Goal: Transaction & Acquisition: Book appointment/travel/reservation

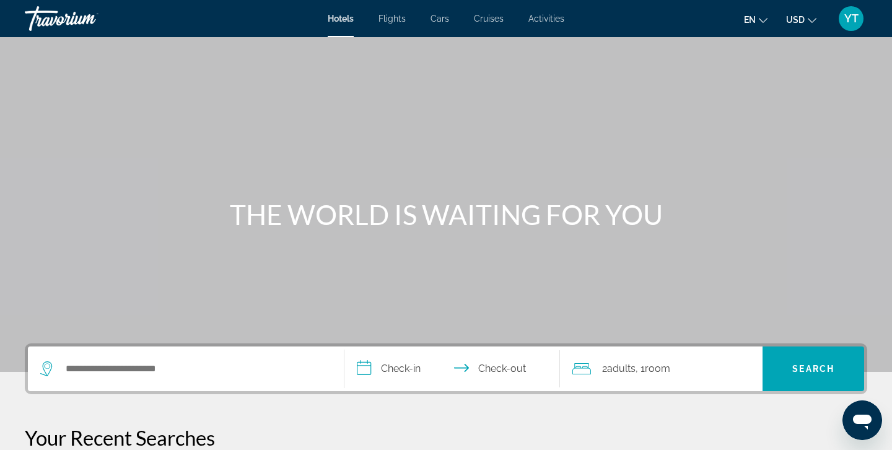
click at [395, 20] on span "Flights" at bounding box center [391, 19] width 27 height 10
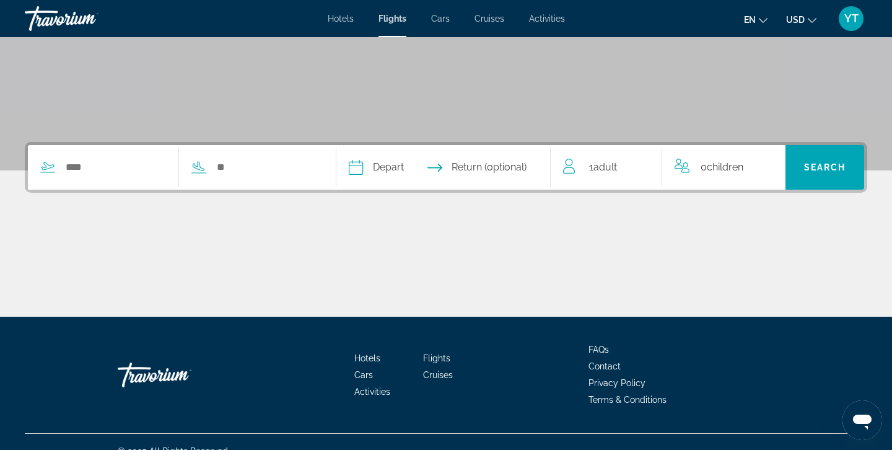
scroll to position [220, 0]
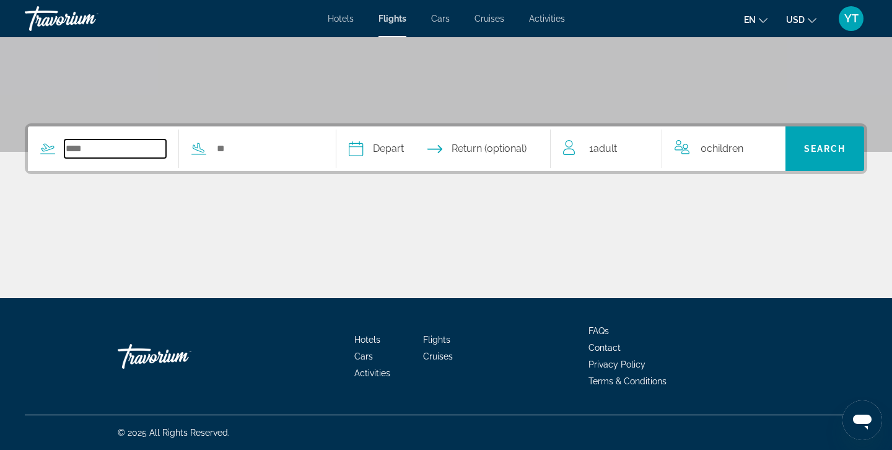
click at [140, 146] on input "Search widget" at bounding box center [115, 148] width 102 height 19
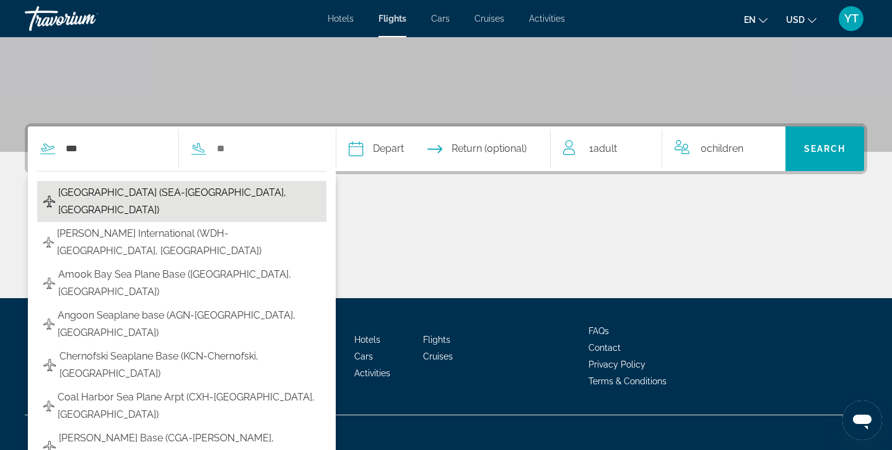
click at [147, 195] on span "[GEOGRAPHIC_DATA] (SEA-[GEOGRAPHIC_DATA], [GEOGRAPHIC_DATA])" at bounding box center [189, 201] width 262 height 35
type input "**********"
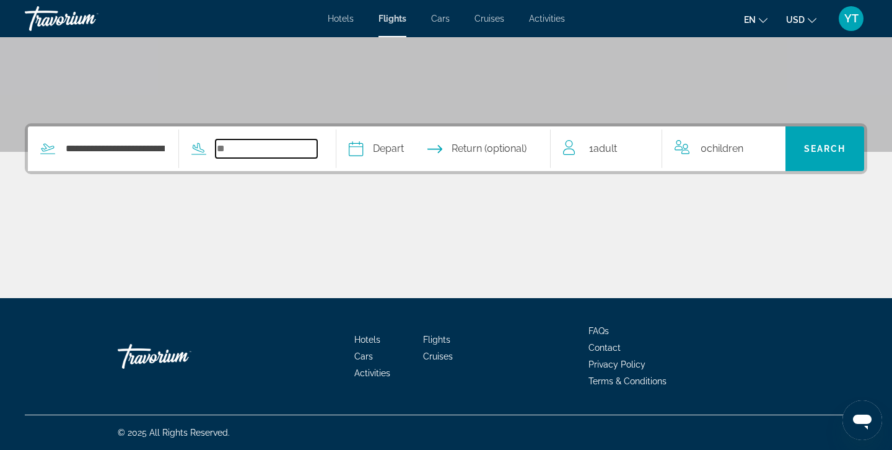
click at [248, 145] on input "Search widget" at bounding box center [267, 148] width 102 height 19
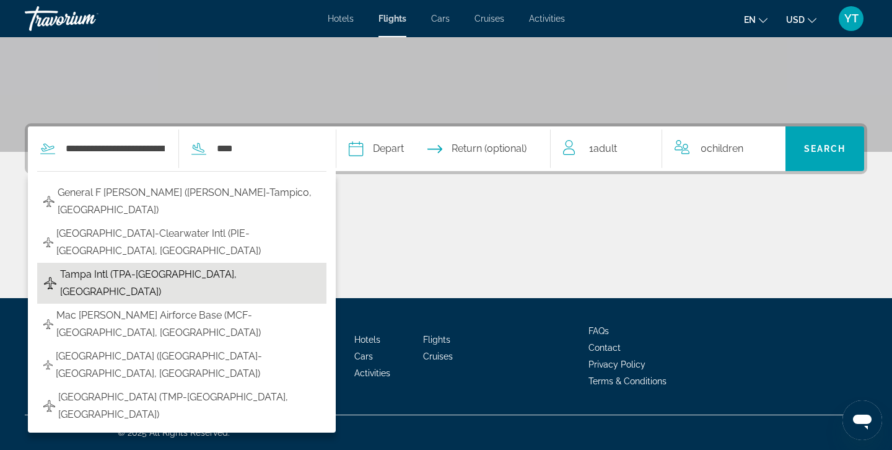
click at [133, 266] on span "Tampa Intl (TPA-[GEOGRAPHIC_DATA], [GEOGRAPHIC_DATA])" at bounding box center [190, 283] width 260 height 35
type input "**********"
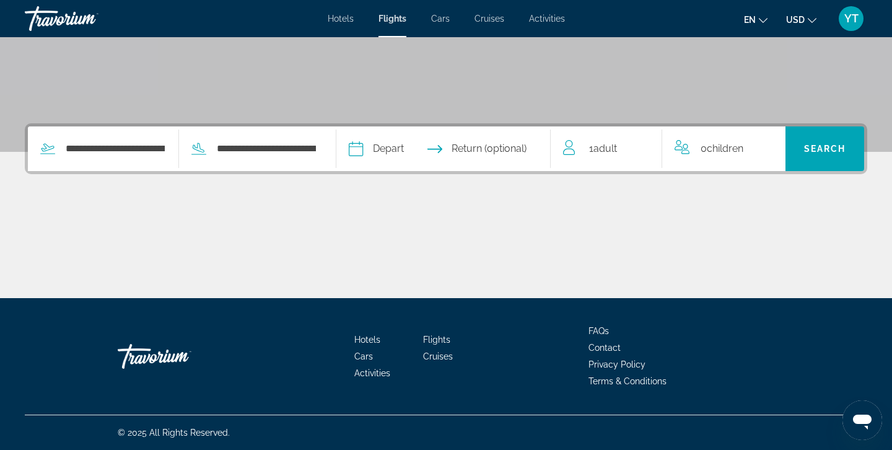
click at [394, 147] on input "Depart date" at bounding box center [399, 150] width 106 height 48
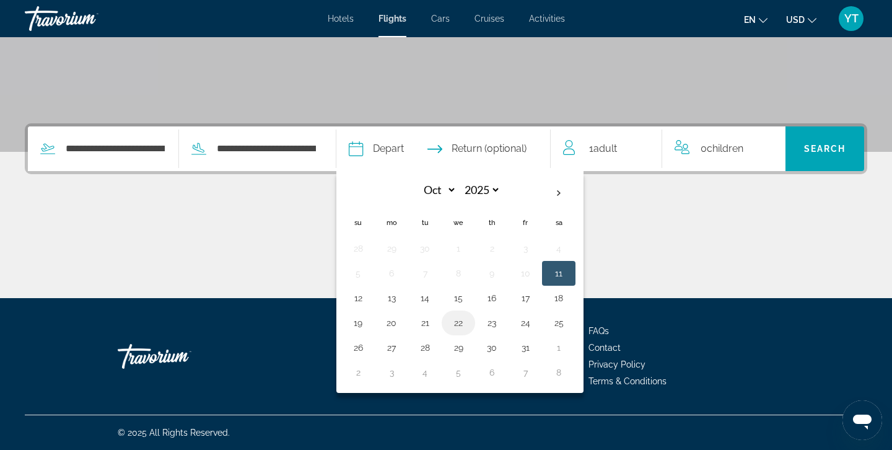
click at [468, 323] on button "22" at bounding box center [458, 322] width 20 height 17
type input "**********"
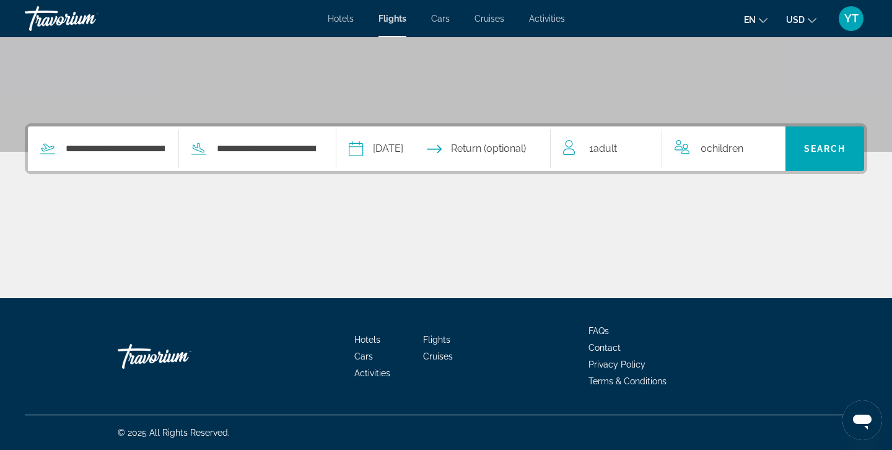
click at [533, 143] on input "Return date" at bounding box center [503, 150] width 106 height 48
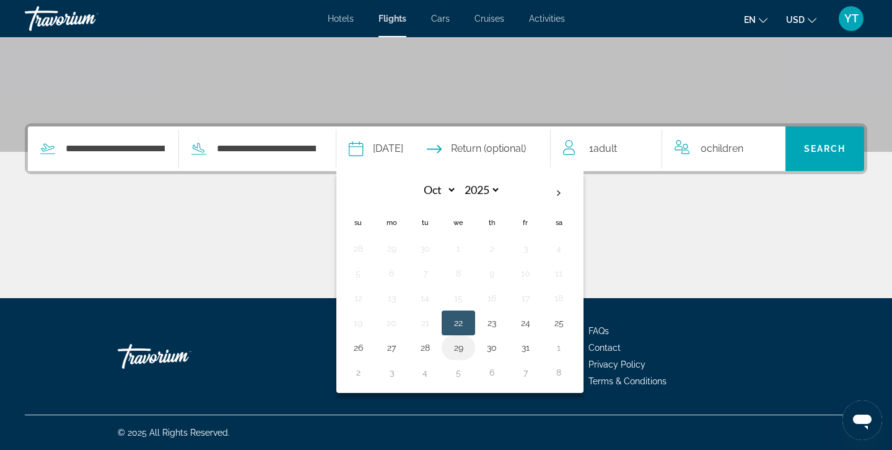
click at [468, 347] on button "29" at bounding box center [458, 347] width 20 height 17
type input "**********"
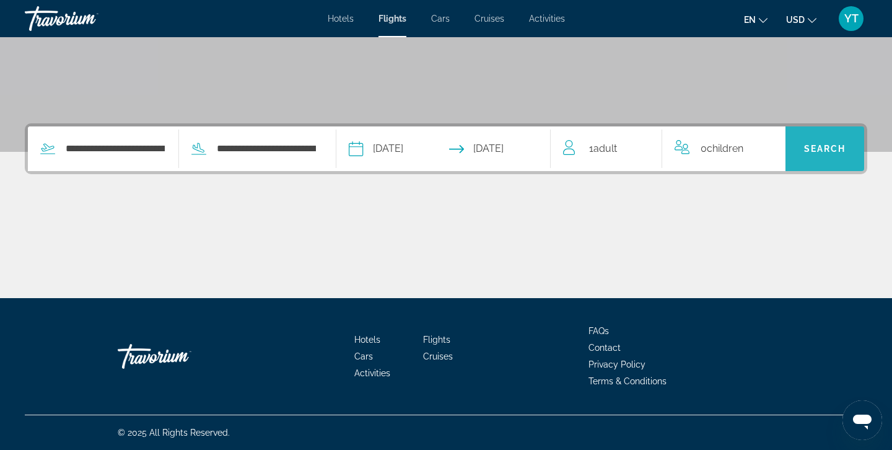
click at [819, 149] on span "Search" at bounding box center [825, 149] width 42 height 10
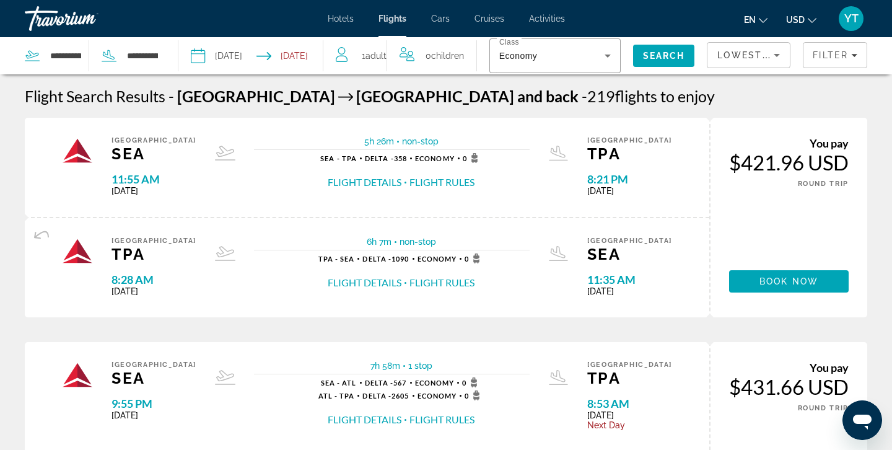
click at [340, 19] on span "Hotels" at bounding box center [341, 19] width 26 height 10
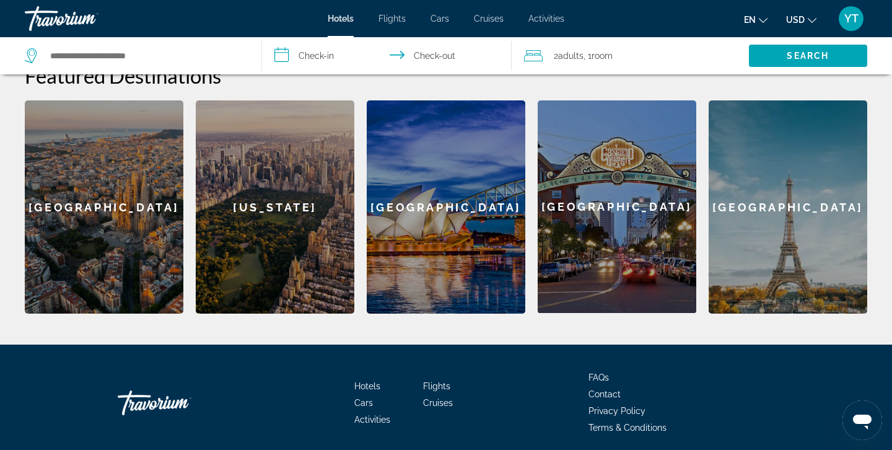
scroll to position [507, 0]
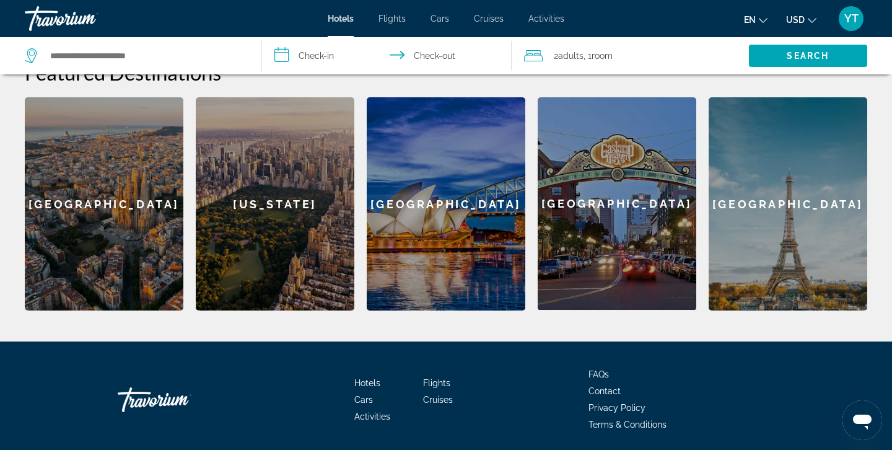
click at [759, 178] on div "[GEOGRAPHIC_DATA]" at bounding box center [787, 203] width 159 height 213
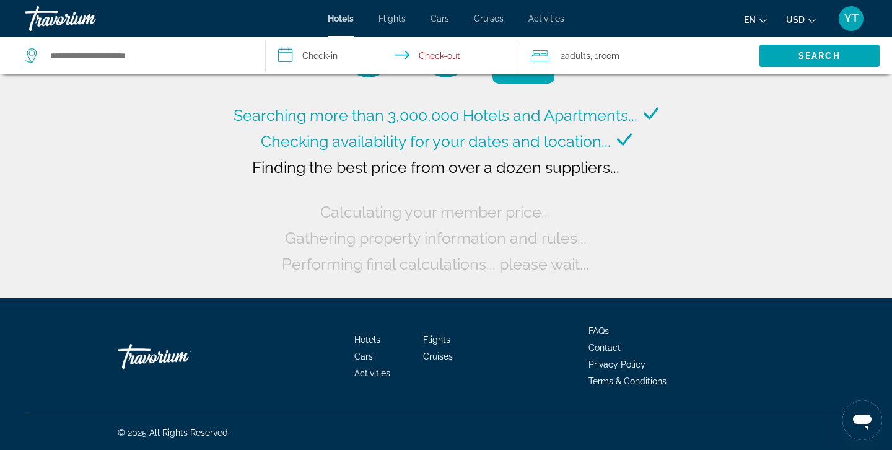
type input "**********"
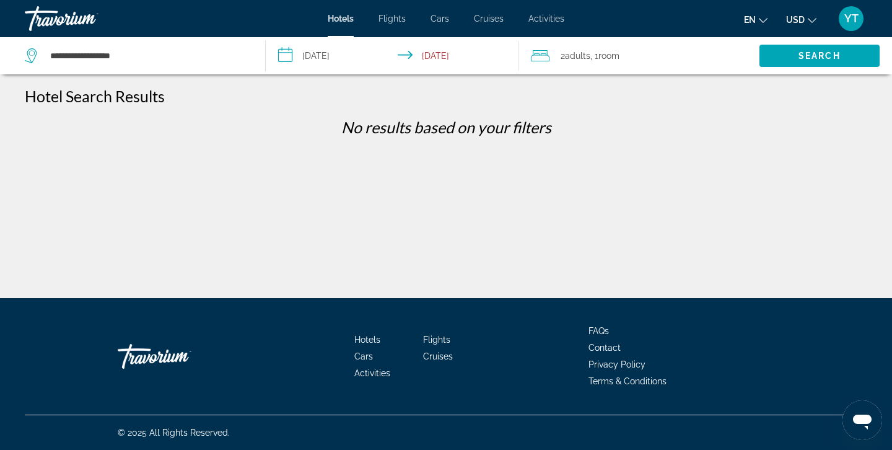
click at [289, 54] on input "**********" at bounding box center [395, 57] width 258 height 41
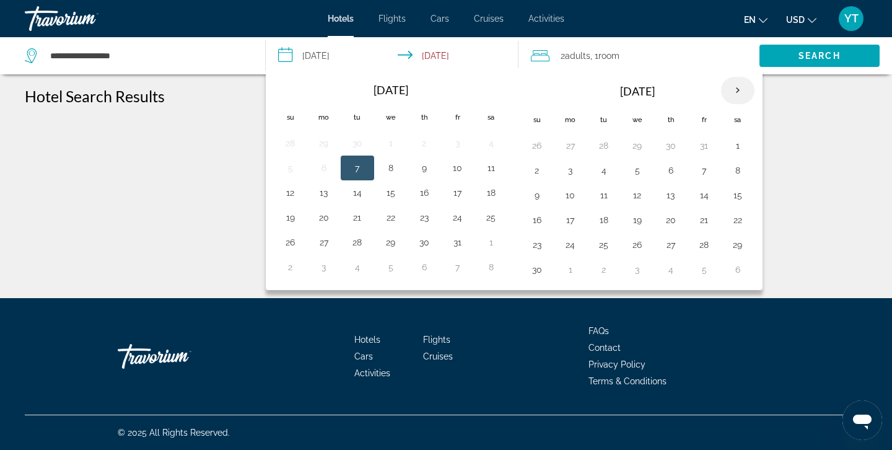
click at [738, 87] on th "Next month" at bounding box center [737, 90] width 33 height 27
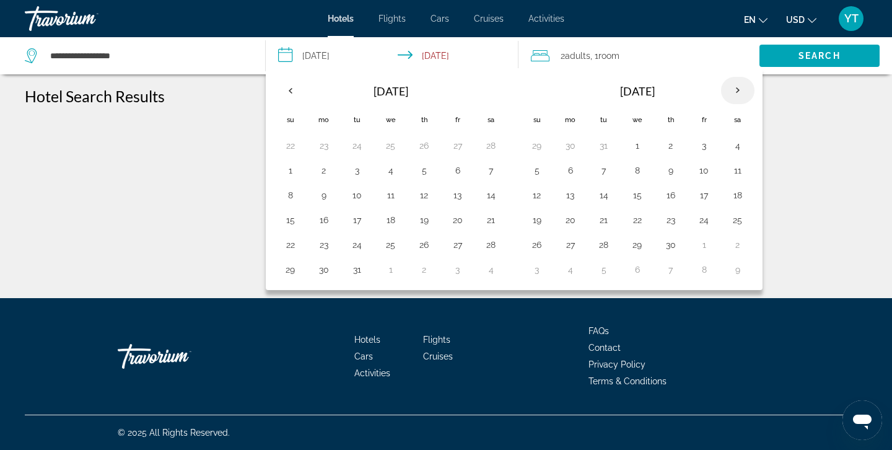
click at [738, 87] on th "Next month" at bounding box center [737, 90] width 33 height 27
click at [539, 171] on button "7" at bounding box center [537, 170] width 20 height 17
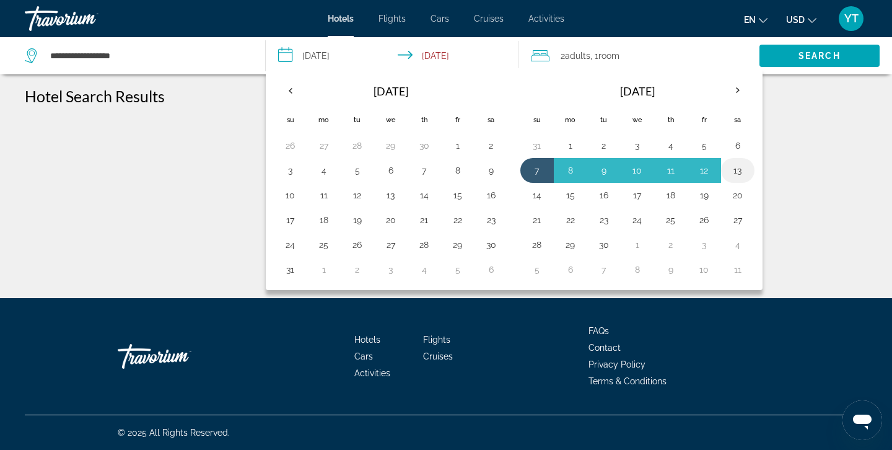
click at [738, 168] on button "13" at bounding box center [738, 170] width 20 height 17
type input "**********"
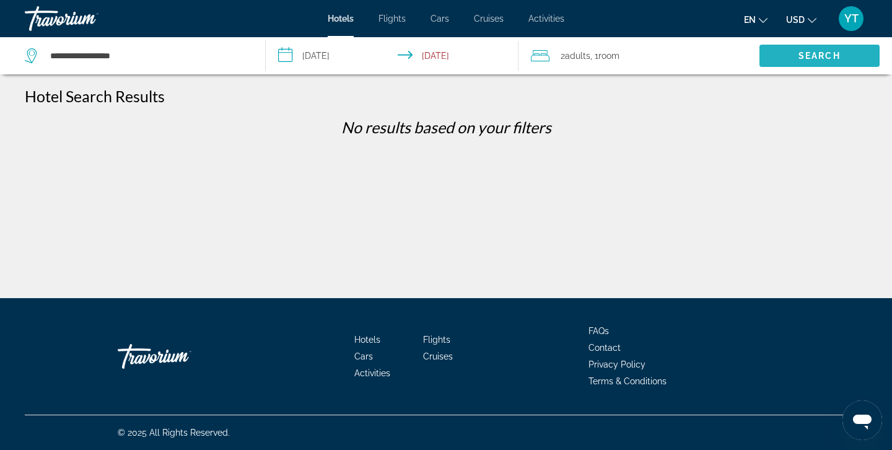
click at [814, 52] on span "Search" at bounding box center [819, 56] width 42 height 10
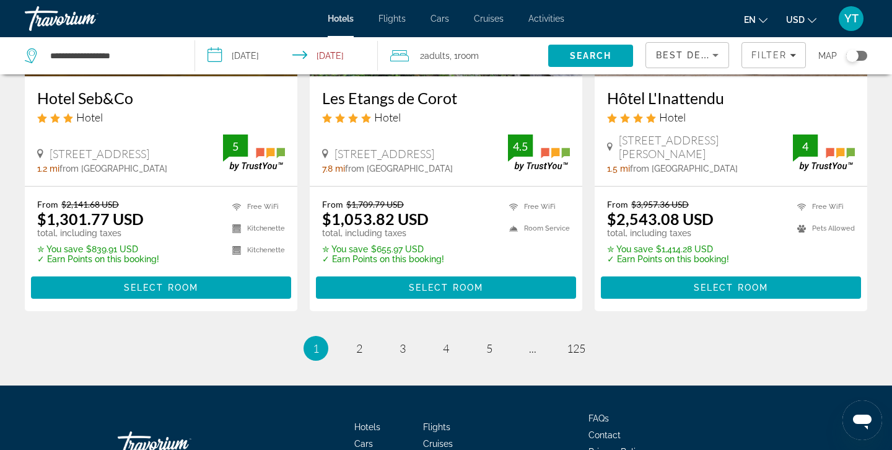
scroll to position [1629, 0]
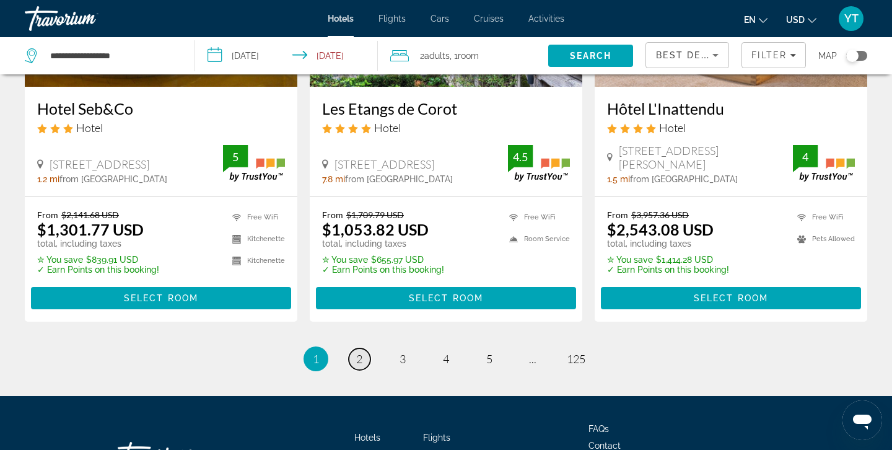
click at [362, 356] on span "2" at bounding box center [359, 359] width 6 height 14
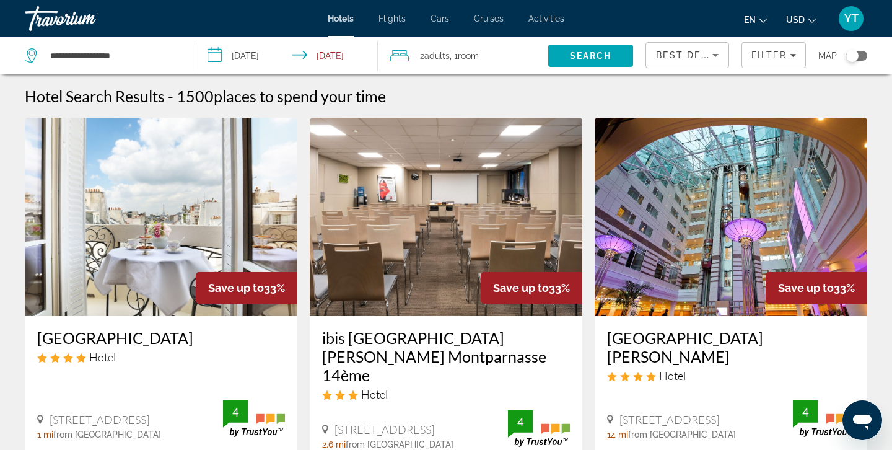
click at [32, 53] on icon "Search widget" at bounding box center [32, 55] width 15 height 15
click at [345, 19] on span "Hotels" at bounding box center [341, 19] width 26 height 10
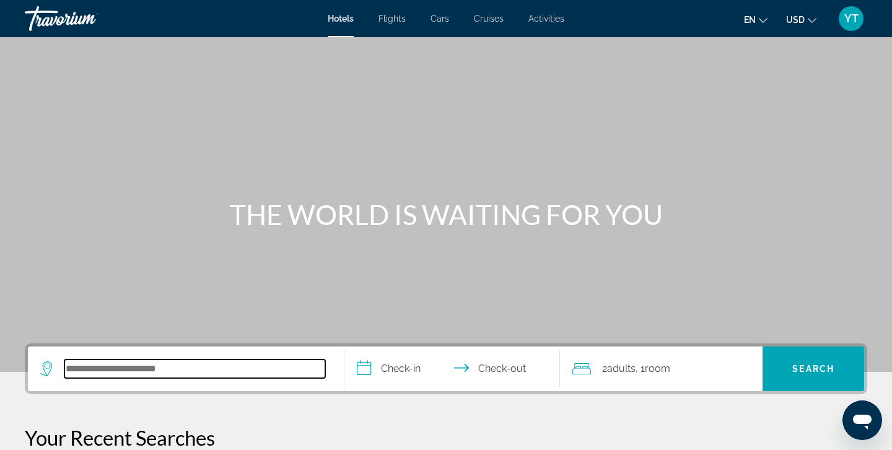
click at [116, 362] on input "Search hotel destination" at bounding box center [194, 368] width 261 height 19
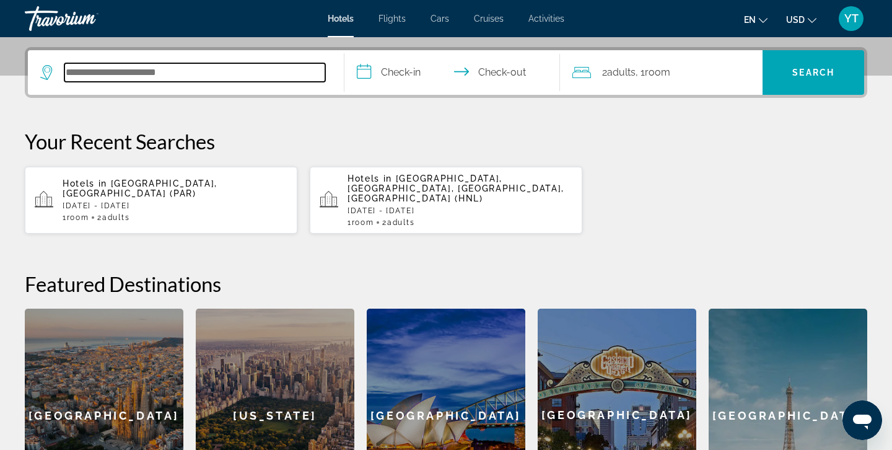
scroll to position [303, 0]
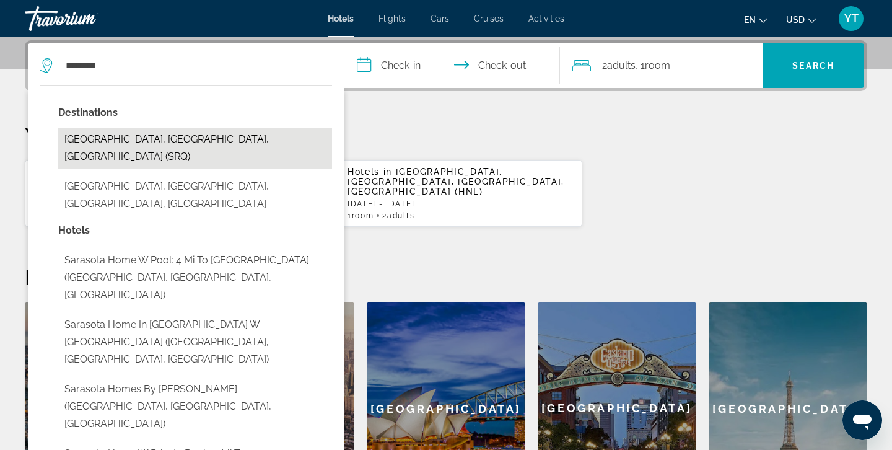
click at [166, 141] on button "[GEOGRAPHIC_DATA], [GEOGRAPHIC_DATA], [GEOGRAPHIC_DATA] (SRQ)" at bounding box center [195, 148] width 274 height 41
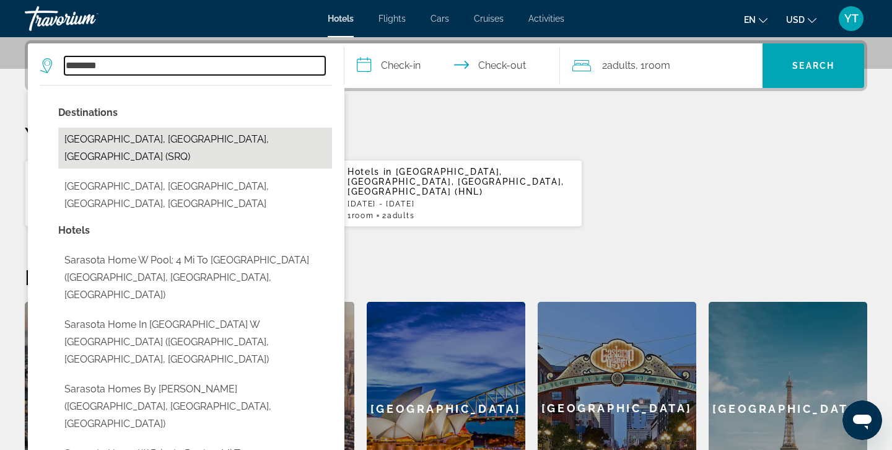
type input "**********"
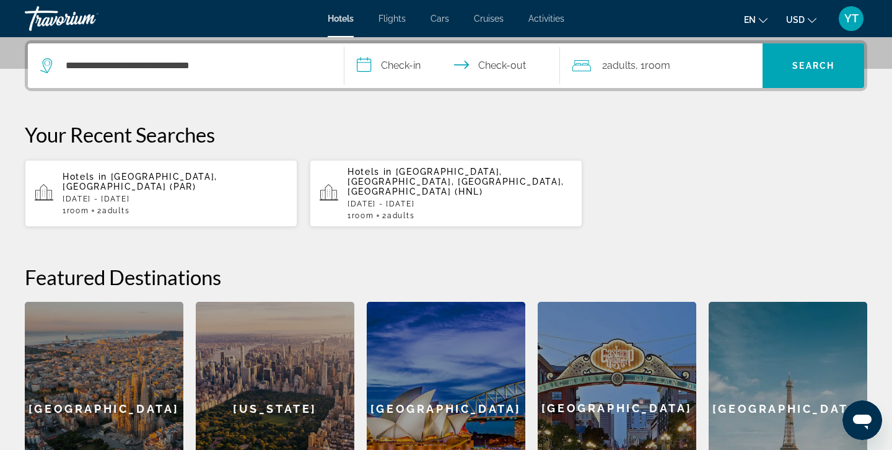
click at [401, 63] on input "**********" at bounding box center [454, 67] width 220 height 48
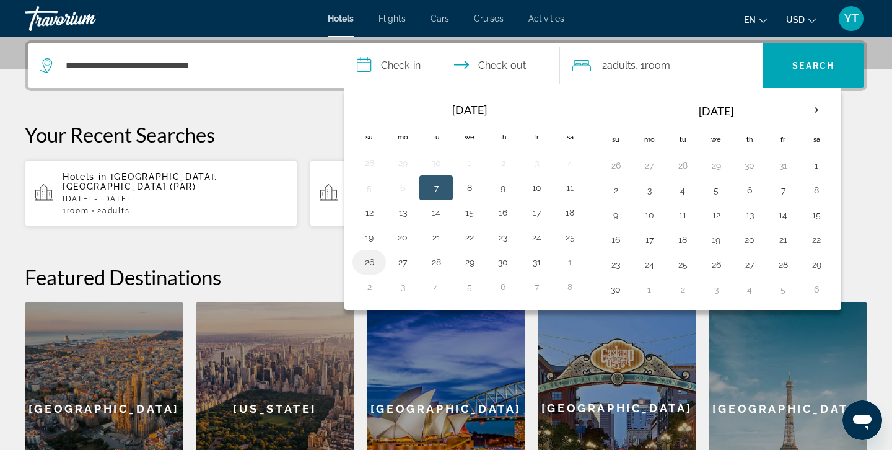
click at [371, 260] on button "26" at bounding box center [369, 261] width 20 height 17
click at [437, 261] on button "28" at bounding box center [436, 261] width 20 height 17
type input "**********"
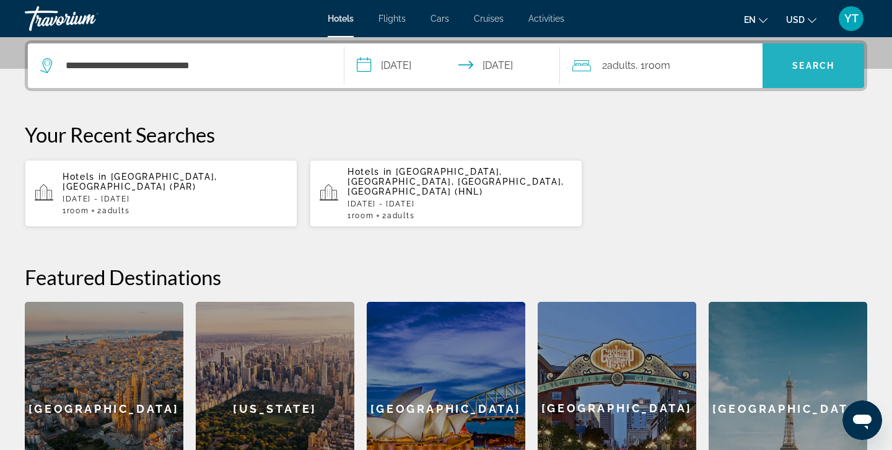
click at [800, 61] on span "Search" at bounding box center [813, 66] width 42 height 10
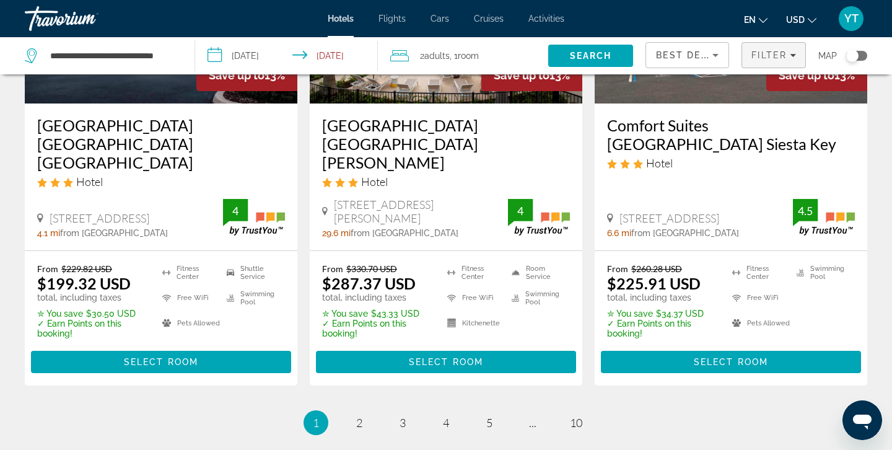
scroll to position [1701, 0]
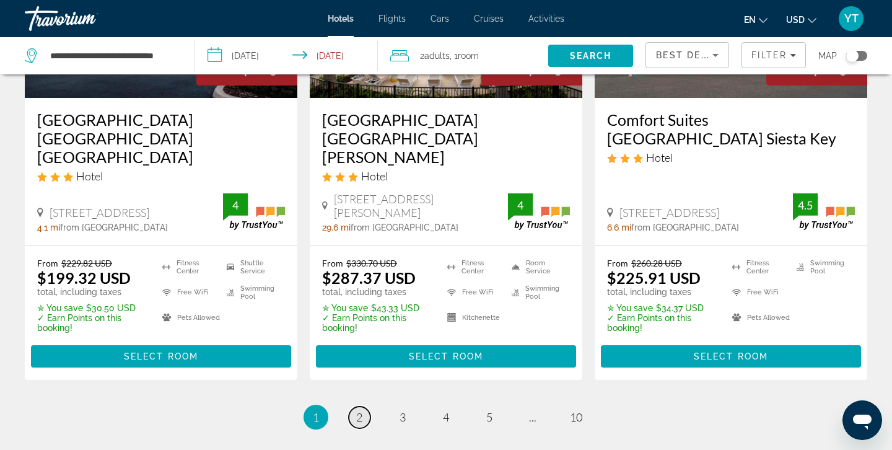
click at [359, 410] on span "2" at bounding box center [359, 417] width 6 height 14
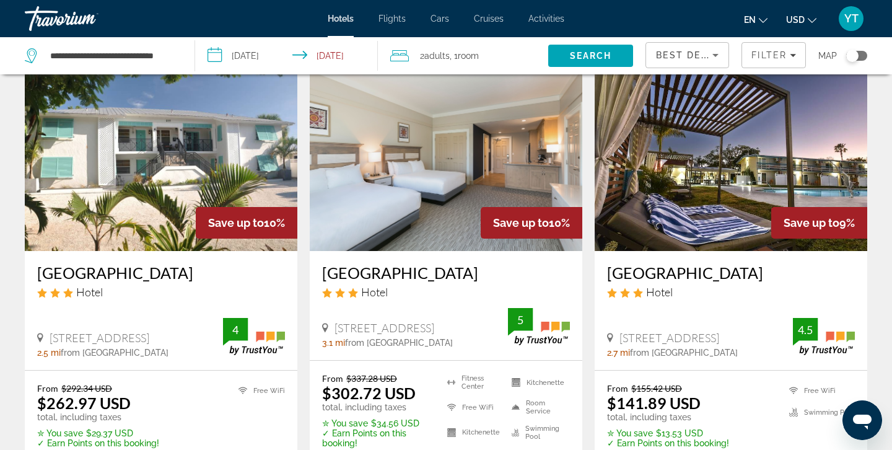
scroll to position [1074, 0]
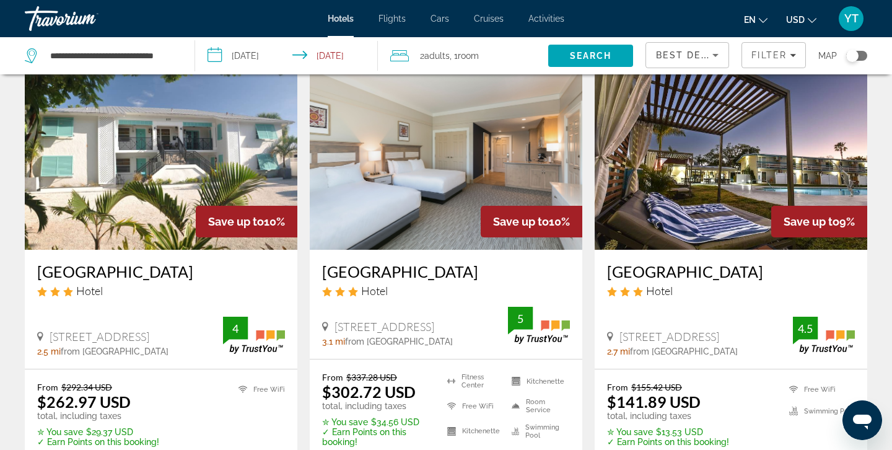
click at [678, 262] on h3 "[GEOGRAPHIC_DATA]" at bounding box center [731, 271] width 248 height 19
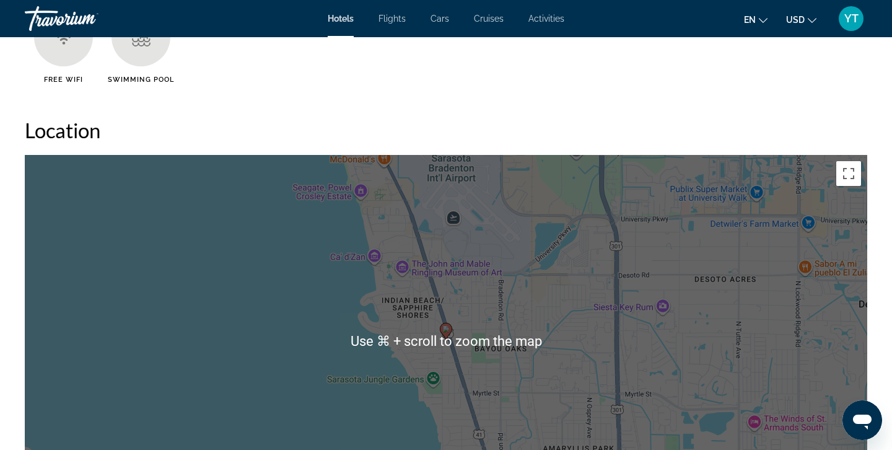
scroll to position [1031, 0]
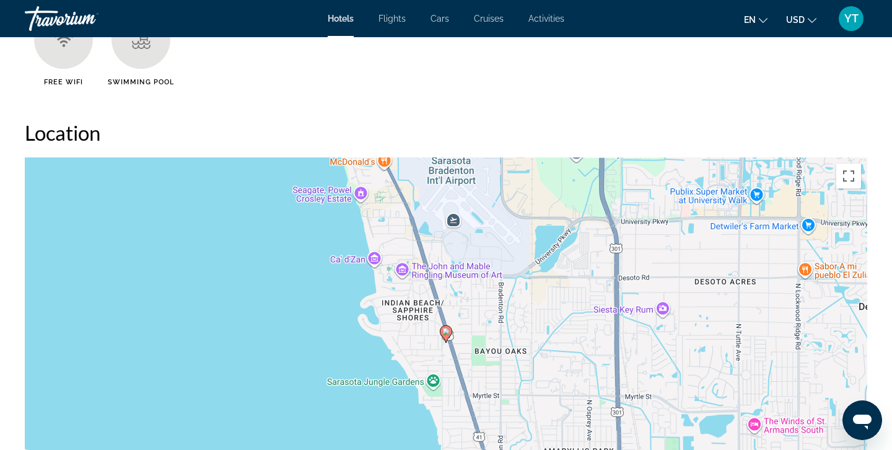
click at [629, 258] on div "To activate drag with keyboard, press Alt + Enter. Once in keyboard drag state,…" at bounding box center [446, 343] width 842 height 372
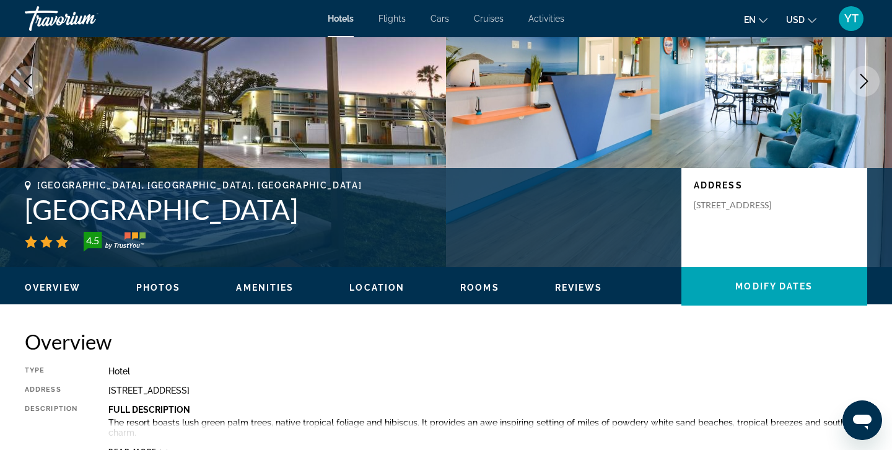
scroll to position [0, 0]
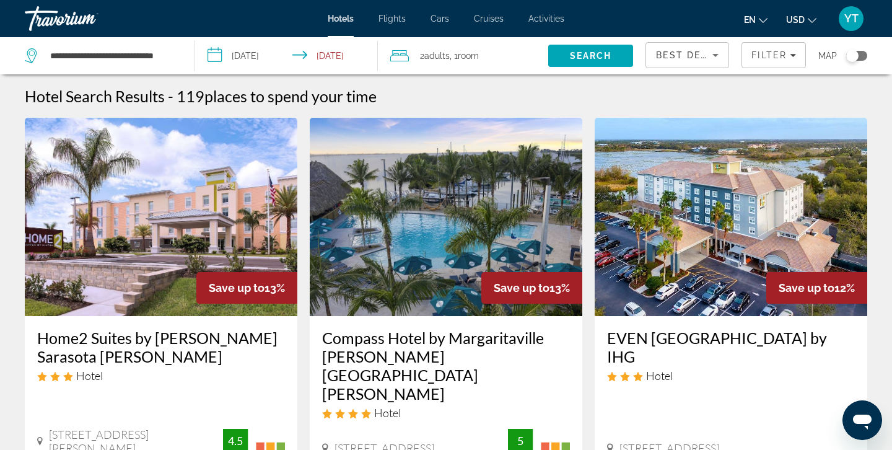
click at [177, 55] on div "**********" at bounding box center [103, 55] width 157 height 37
click at [33, 55] on icon "Search widget" at bounding box center [31, 53] width 6 height 6
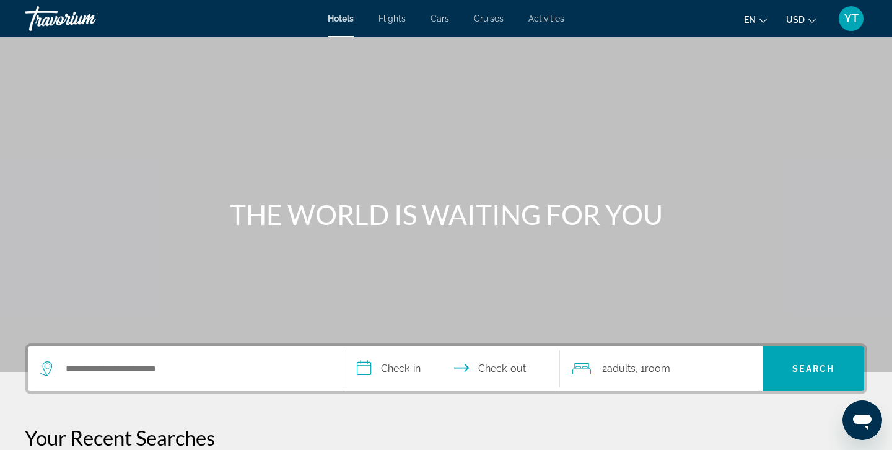
click at [54, 366] on icon "Search widget" at bounding box center [47, 368] width 15 height 15
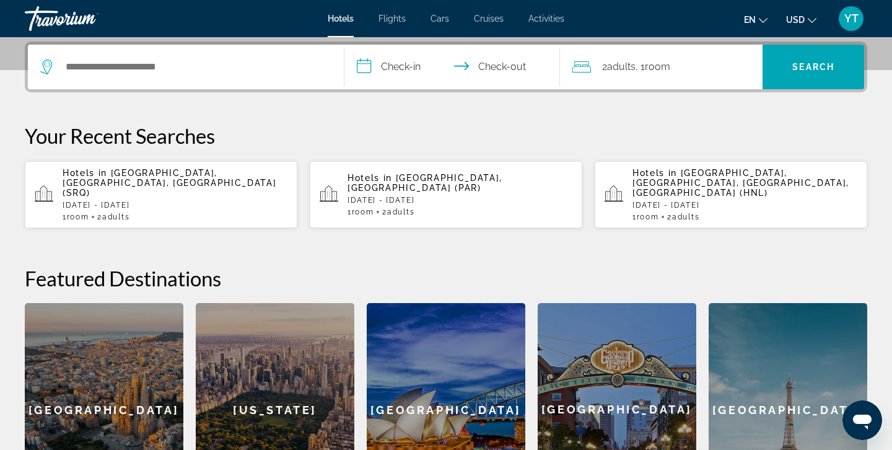
scroll to position [303, 0]
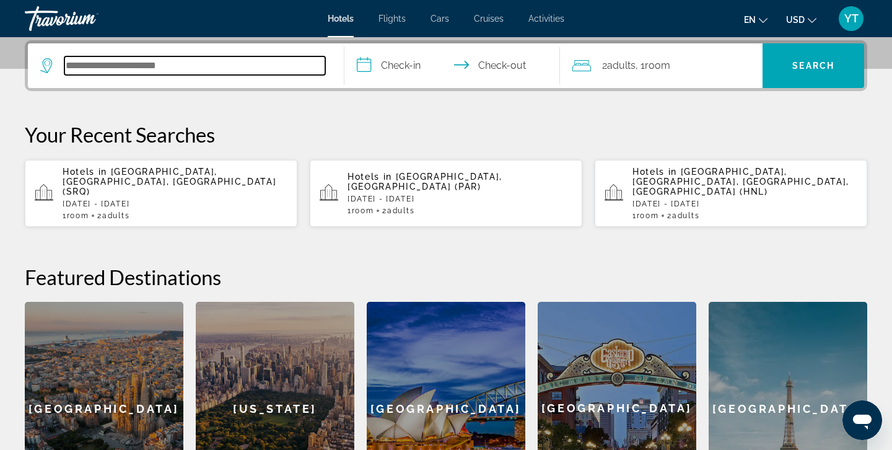
click at [204, 63] on input "Search hotel destination" at bounding box center [194, 65] width 261 height 19
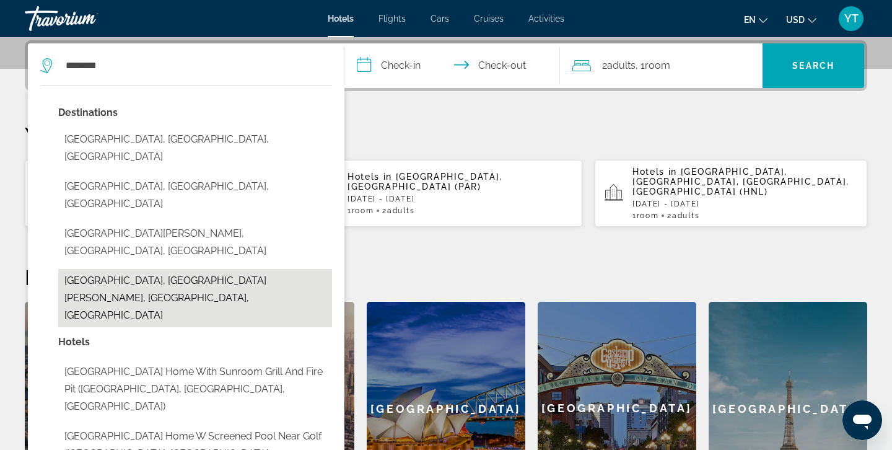
click at [172, 269] on button "Port Charlotte, Port Charlotte - Charlotte Harbor, FL, United States" at bounding box center [195, 298] width 274 height 58
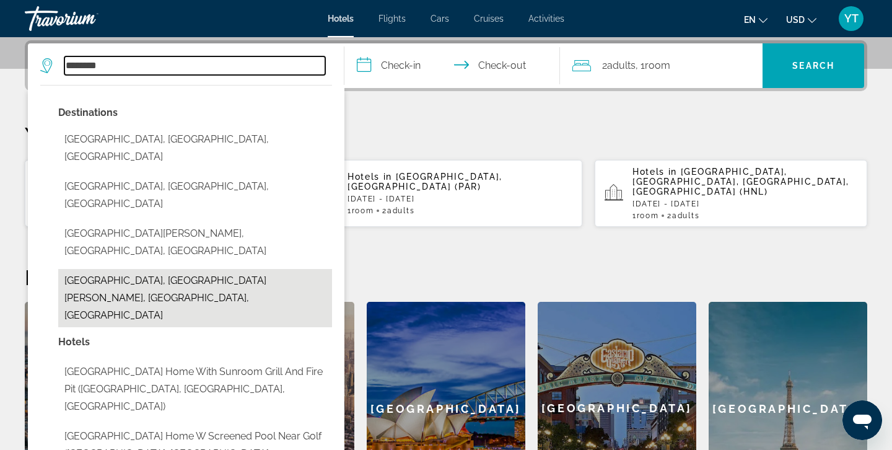
type input "**********"
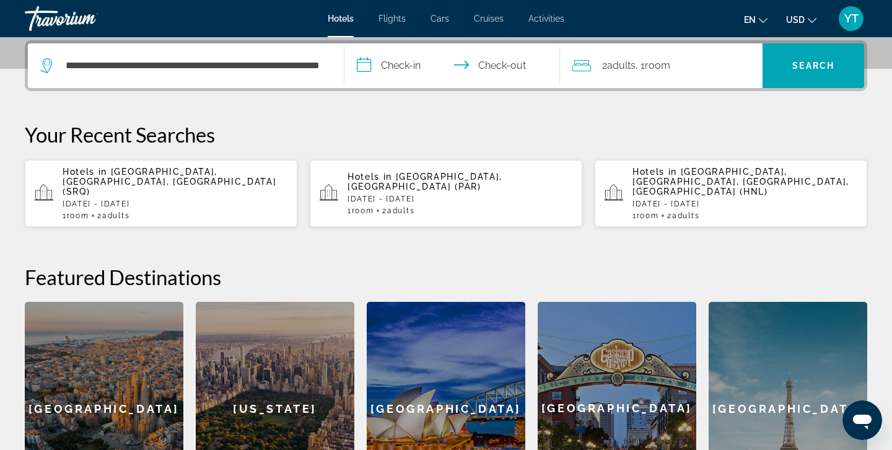
click at [377, 66] on input "**********" at bounding box center [454, 67] width 220 height 48
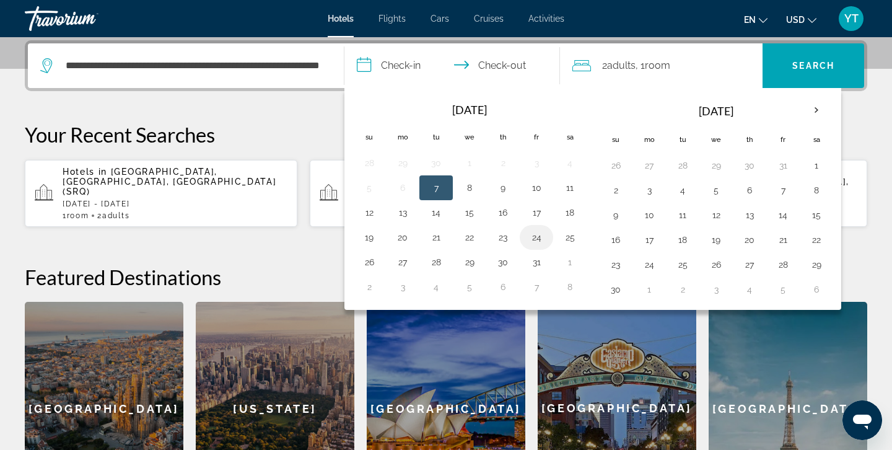
click at [535, 239] on button "24" at bounding box center [536, 237] width 20 height 17
click at [371, 258] on button "26" at bounding box center [369, 261] width 20 height 17
type input "**********"
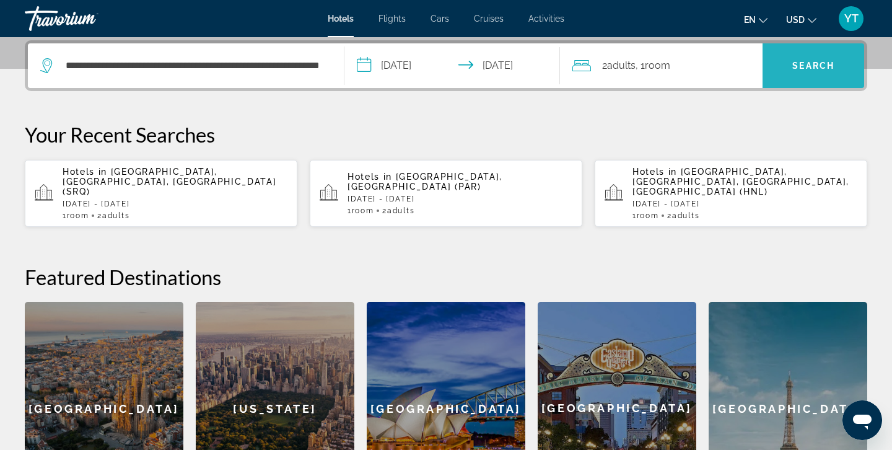
click at [814, 59] on span "Search" at bounding box center [813, 66] width 102 height 30
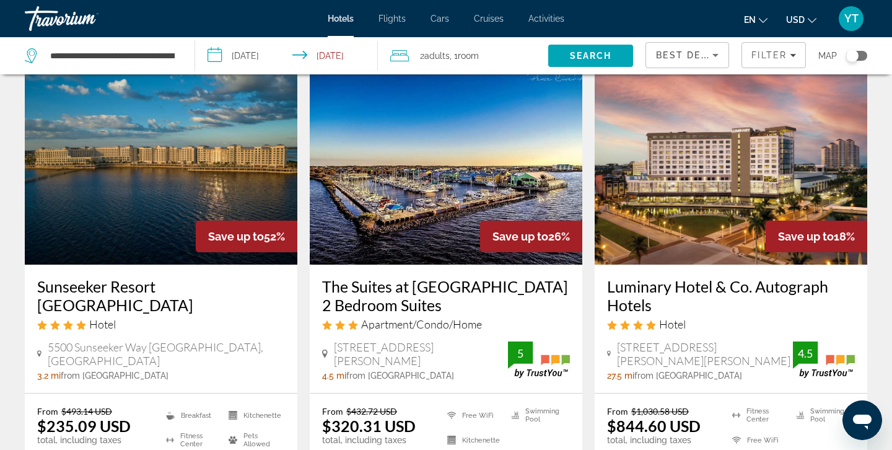
scroll to position [48, 0]
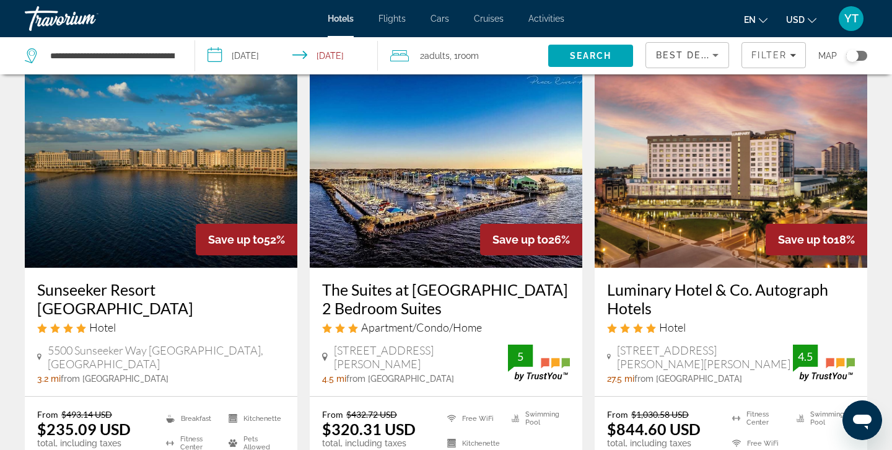
click at [147, 289] on h3 "Sunseeker Resort Charlotte Harbor" at bounding box center [161, 298] width 248 height 37
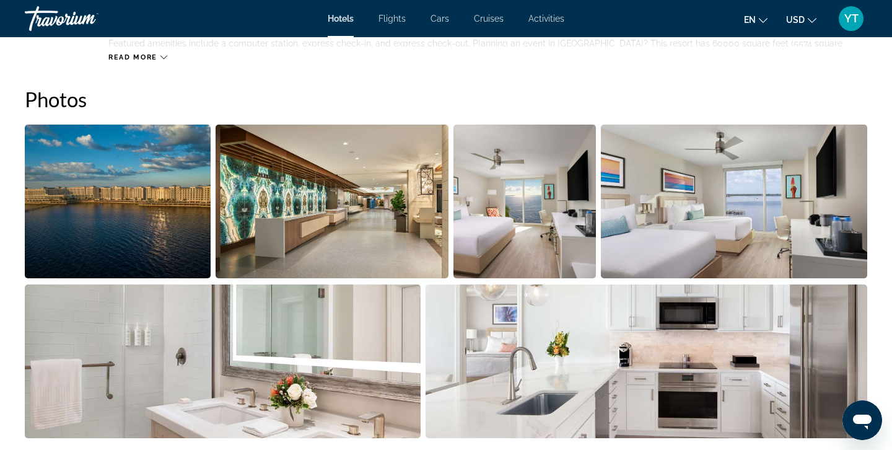
scroll to position [594, 0]
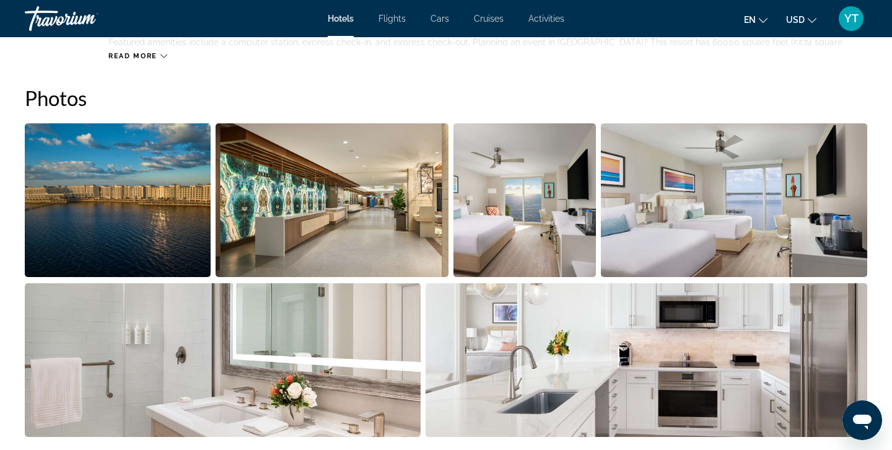
click at [706, 214] on img "Open full-screen image slider" at bounding box center [734, 200] width 266 height 154
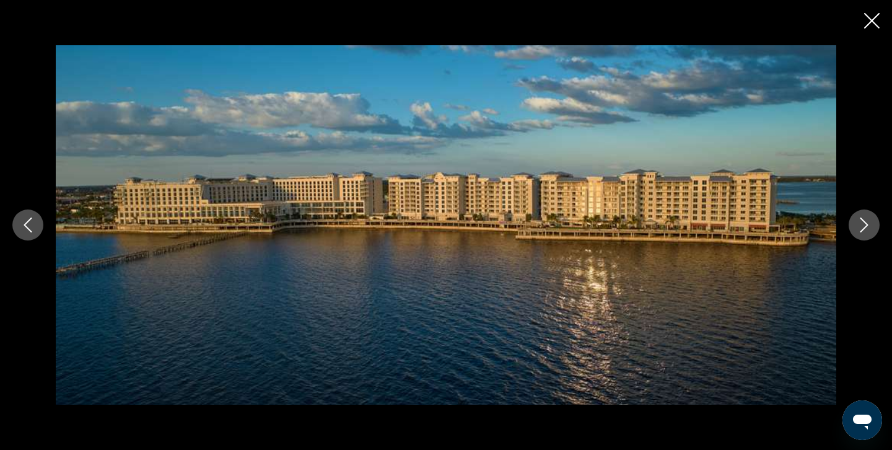
click at [865, 227] on icon "Next image" at bounding box center [864, 224] width 8 height 15
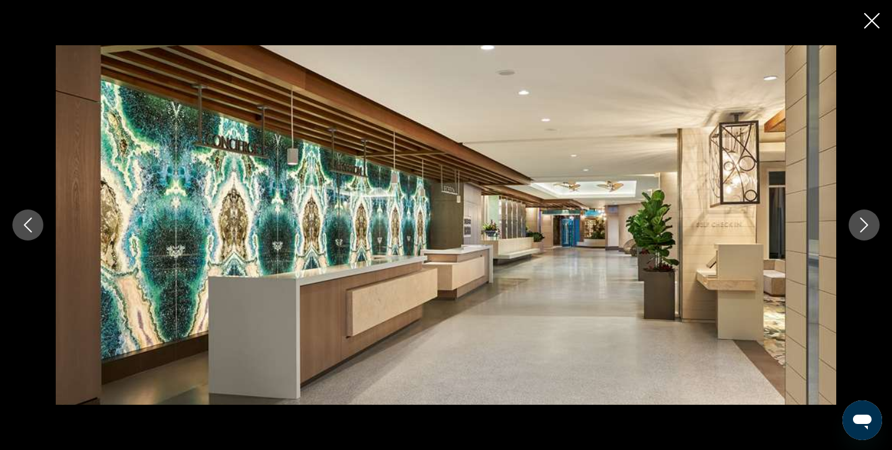
click at [865, 227] on icon "Next image" at bounding box center [864, 224] width 8 height 15
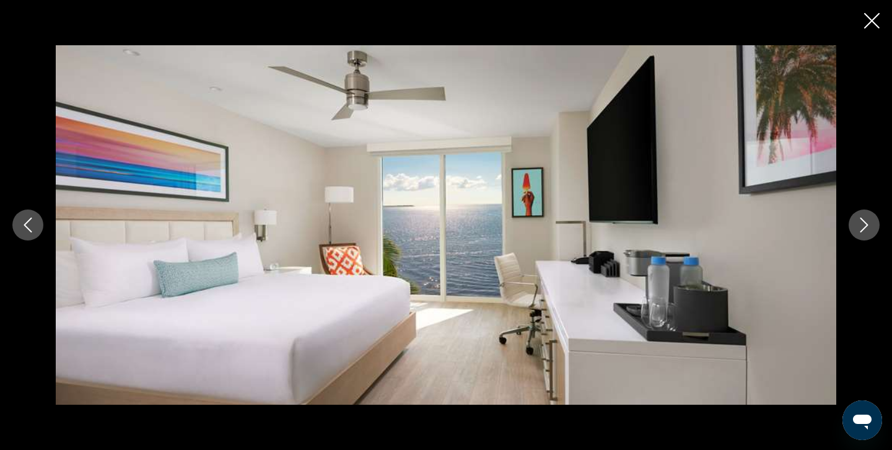
click at [865, 227] on icon "Next image" at bounding box center [864, 224] width 8 height 15
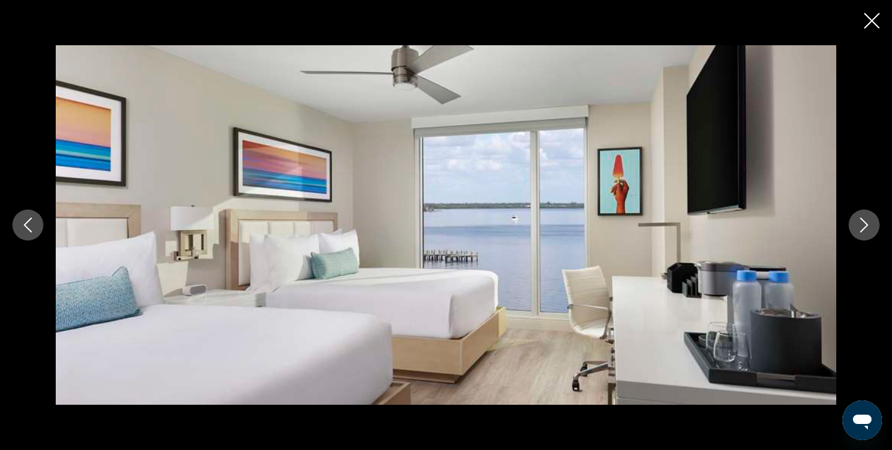
click at [865, 227] on icon "Next image" at bounding box center [864, 224] width 8 height 15
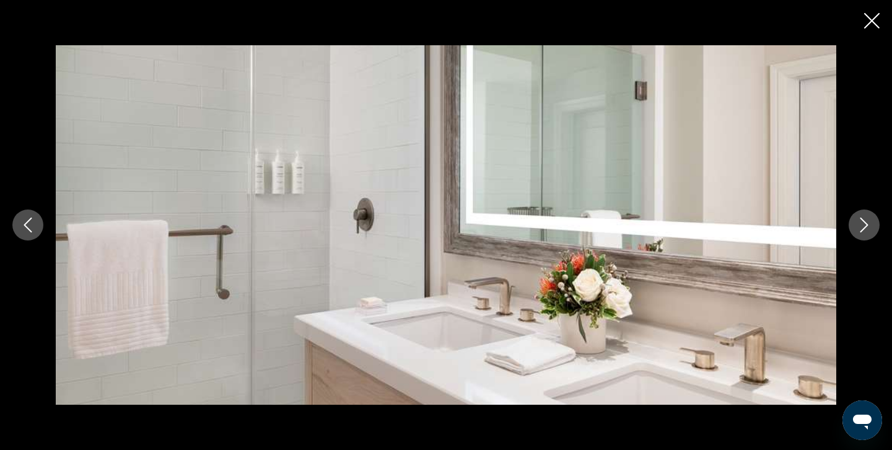
click at [865, 227] on icon "Next image" at bounding box center [864, 224] width 8 height 15
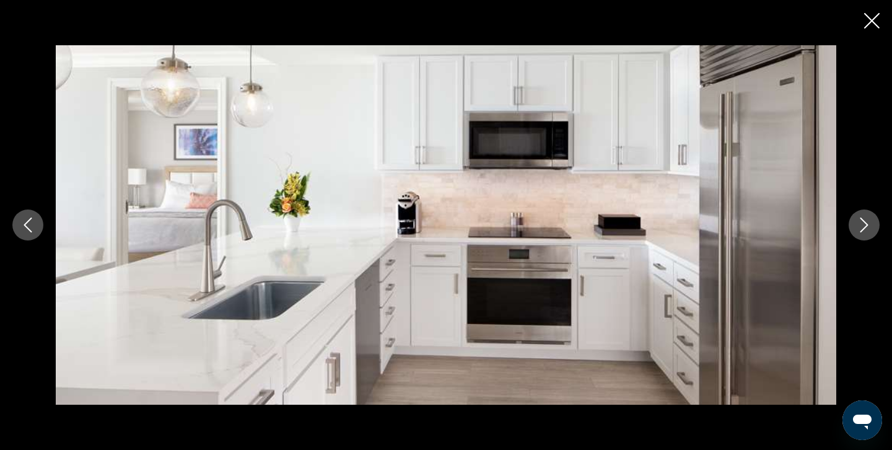
click at [865, 227] on icon "Next image" at bounding box center [864, 224] width 8 height 15
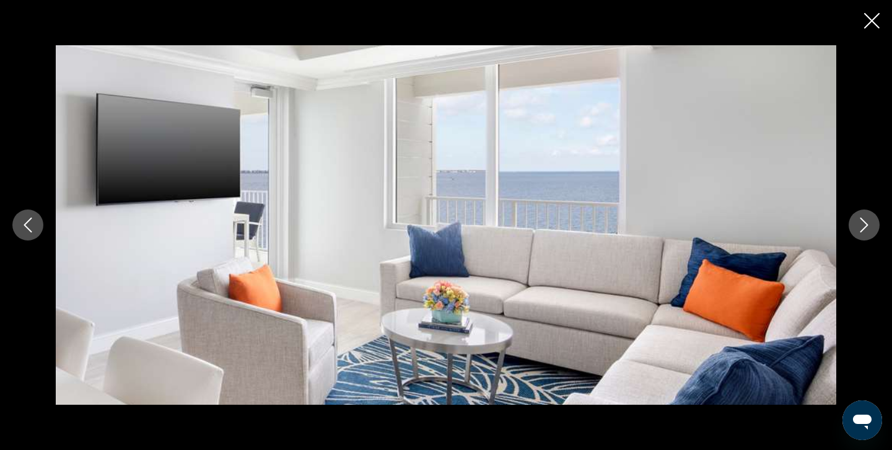
click at [865, 227] on icon "Next image" at bounding box center [864, 224] width 8 height 15
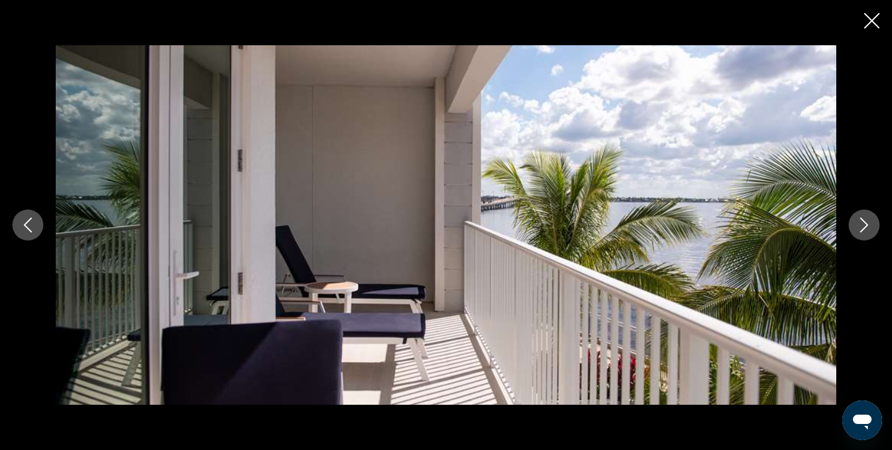
click at [865, 227] on icon "Next image" at bounding box center [864, 224] width 8 height 15
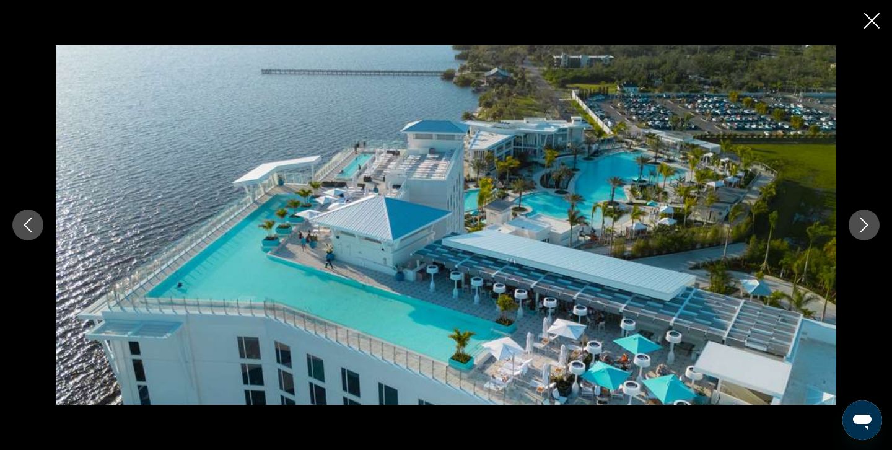
click at [865, 227] on icon "Next image" at bounding box center [864, 224] width 8 height 15
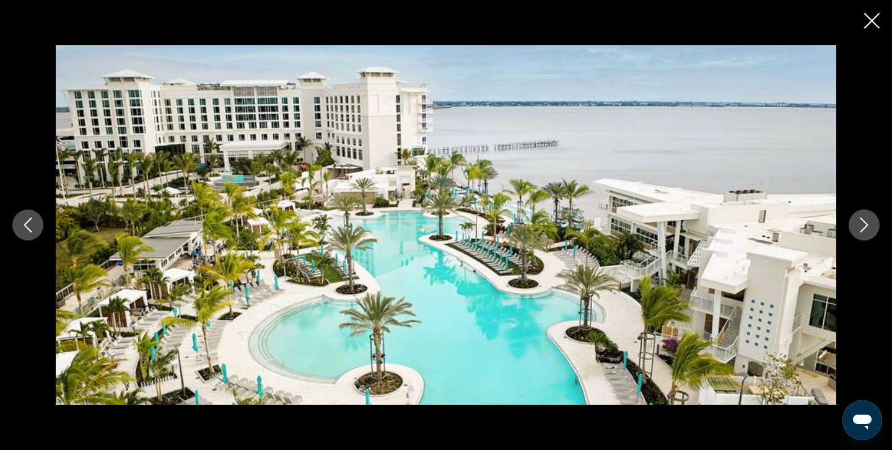
click at [871, 20] on icon "Close slideshow" at bounding box center [871, 20] width 15 height 15
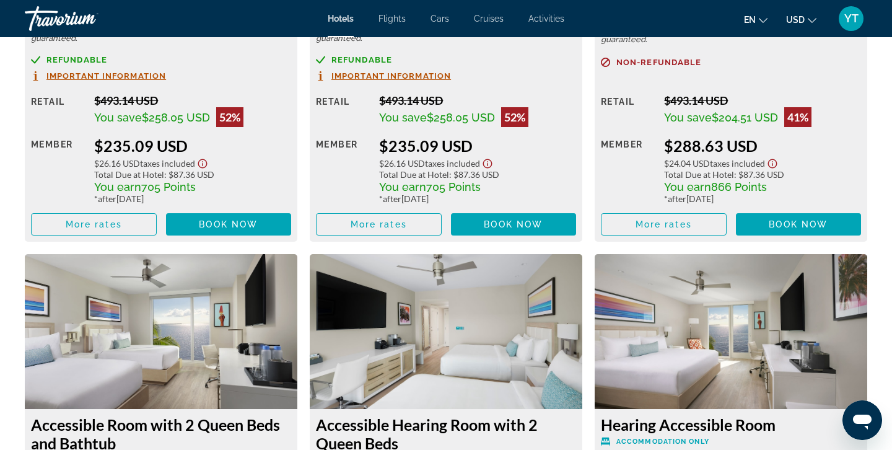
scroll to position [1948, 0]
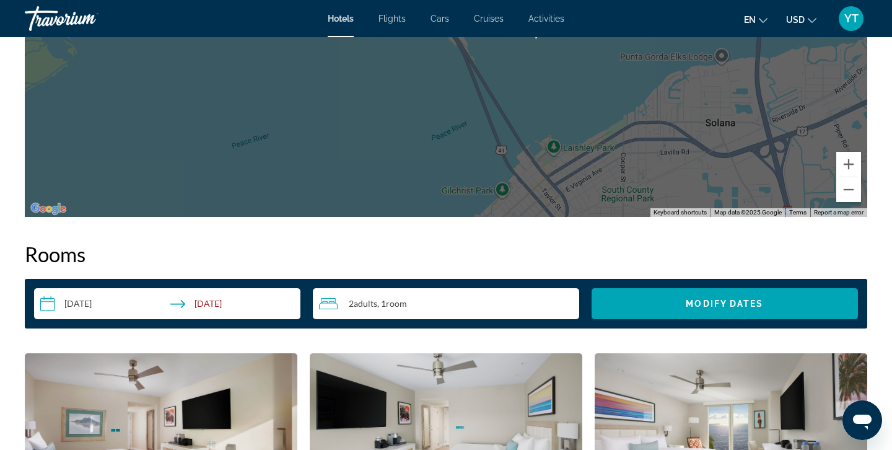
scroll to position [1509, 0]
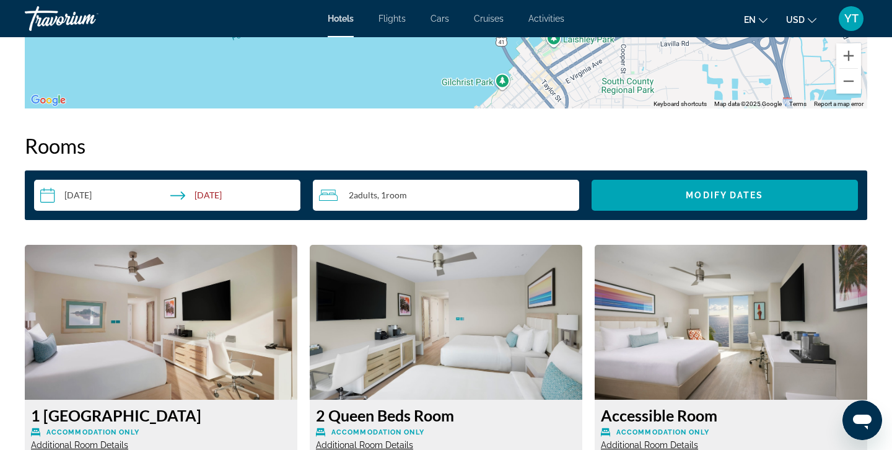
click at [73, 193] on input "**********" at bounding box center [169, 197] width 271 height 35
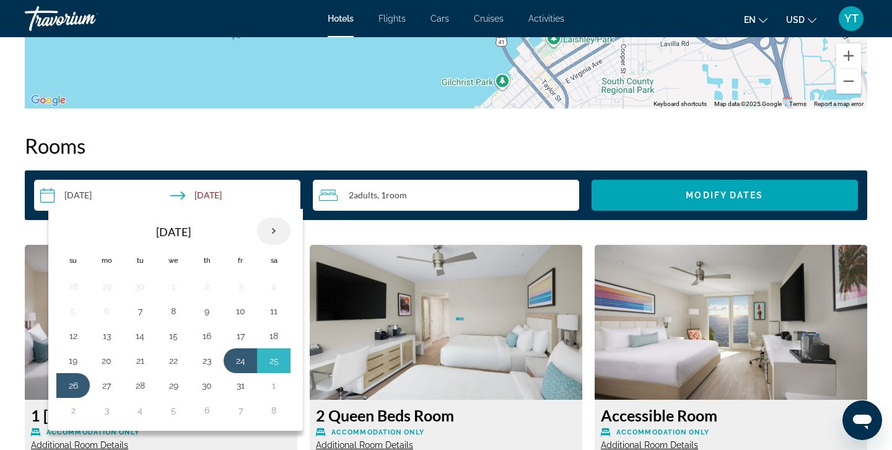
click at [277, 231] on th "Next month" at bounding box center [273, 230] width 33 height 27
click at [276, 383] on button "28" at bounding box center [274, 385] width 20 height 17
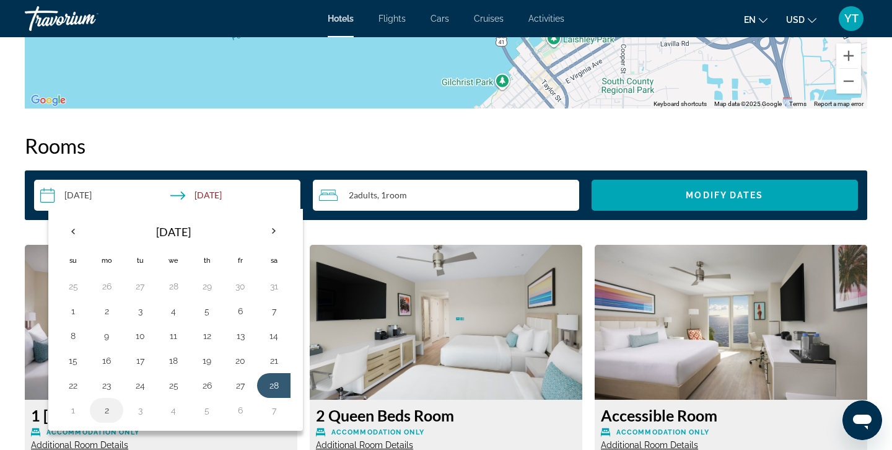
click at [108, 410] on button "2" at bounding box center [107, 409] width 20 height 17
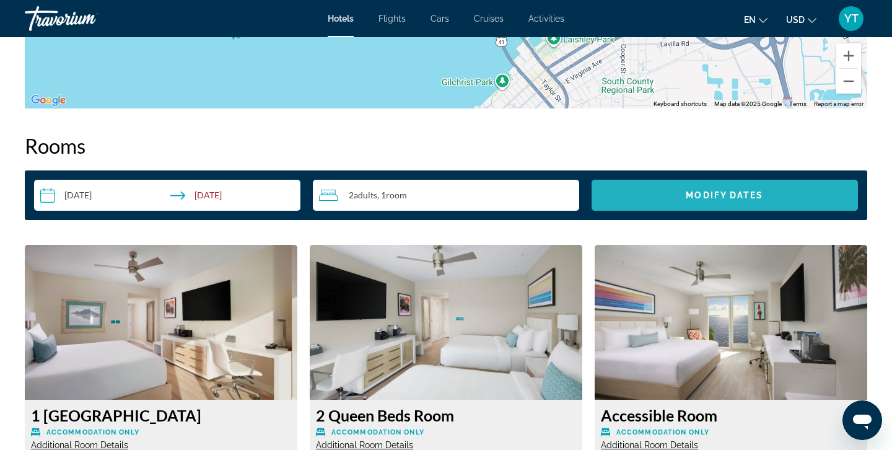
click at [707, 193] on span "Modify Dates" at bounding box center [724, 195] width 77 height 10
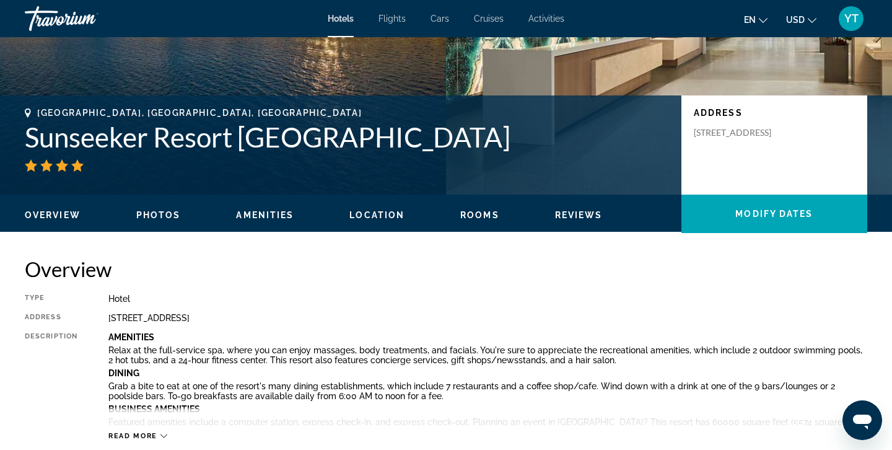
scroll to position [215, 0]
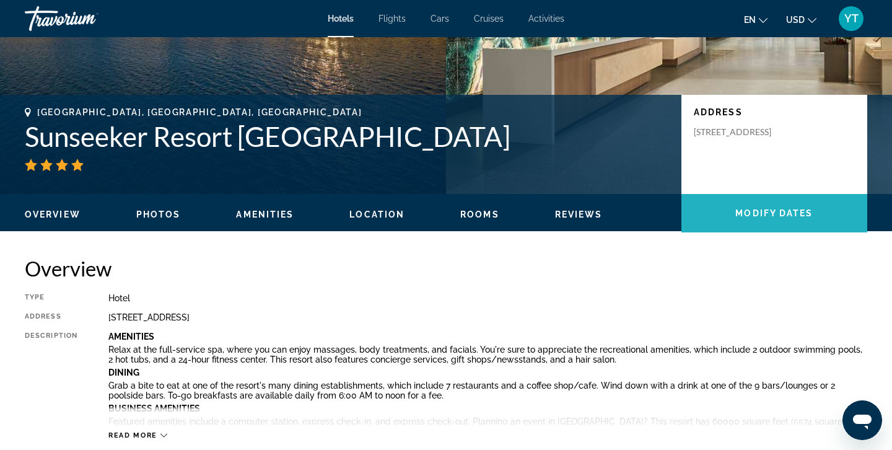
click at [739, 206] on span "Main content" at bounding box center [774, 213] width 186 height 30
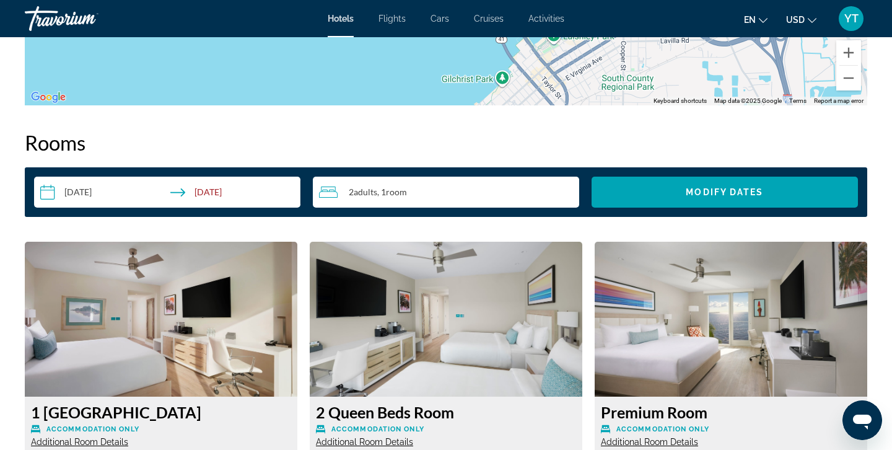
scroll to position [1567, 0]
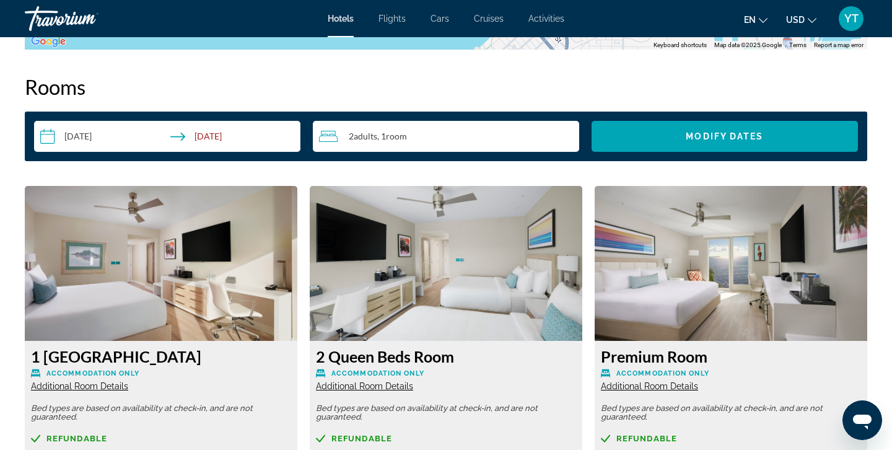
click at [51, 133] on input "**********" at bounding box center [169, 138] width 271 height 35
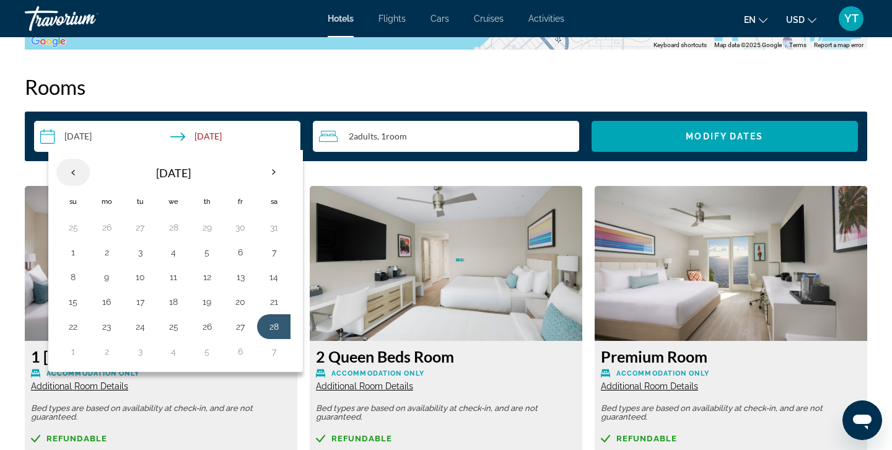
click at [74, 170] on th "Previous month" at bounding box center [72, 172] width 33 height 27
click at [74, 172] on th "Previous month" at bounding box center [72, 172] width 33 height 27
click at [108, 276] on button "15" at bounding box center [107, 276] width 20 height 17
click at [178, 273] on button "17" at bounding box center [173, 276] width 20 height 17
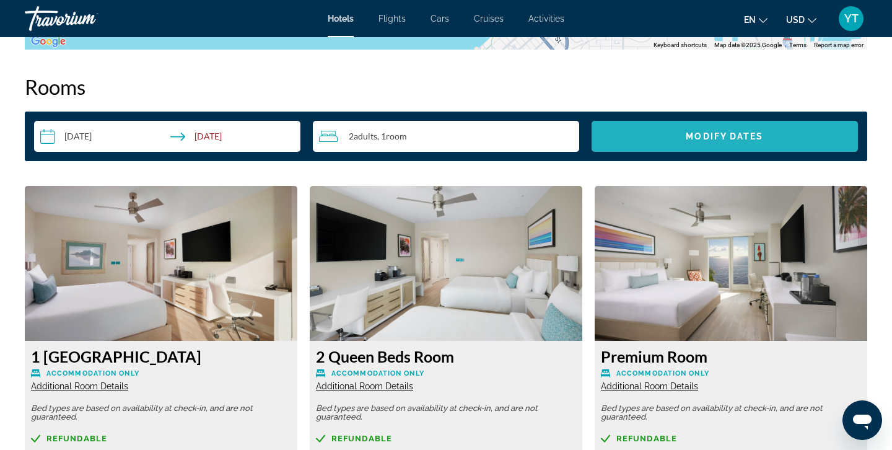
click at [676, 133] on span "Search widget" at bounding box center [724, 136] width 266 height 30
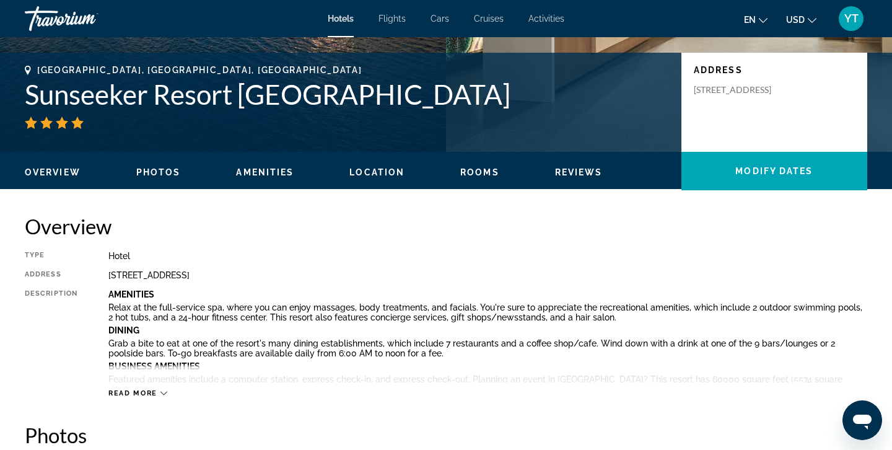
scroll to position [218, 0]
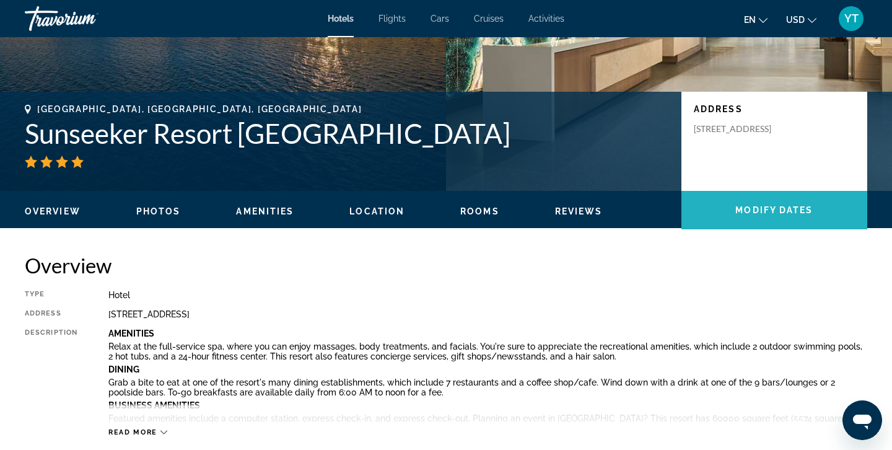
click at [771, 207] on span "Modify Dates" at bounding box center [773, 210] width 77 height 10
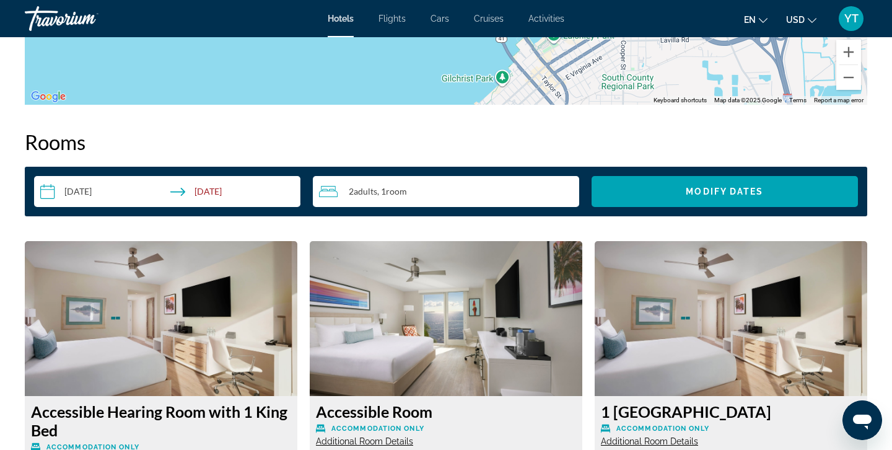
scroll to position [1567, 0]
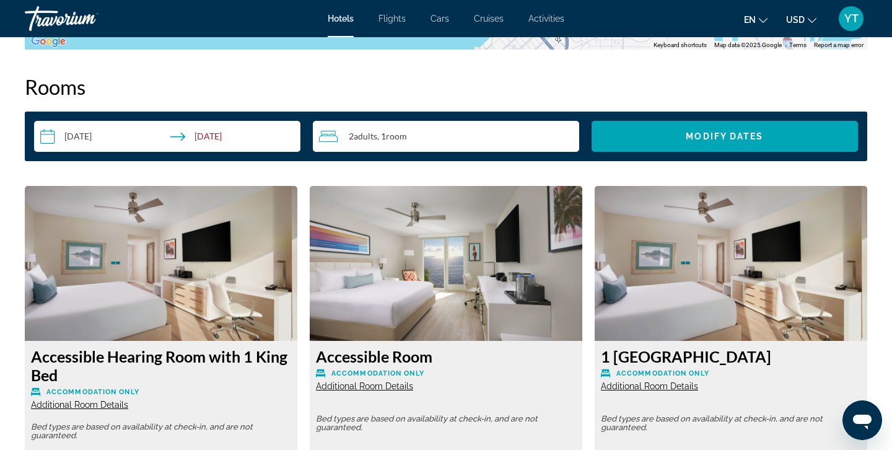
click at [333, 137] on icon "Travelers: 2 adults, 0 children" at bounding box center [328, 136] width 19 height 15
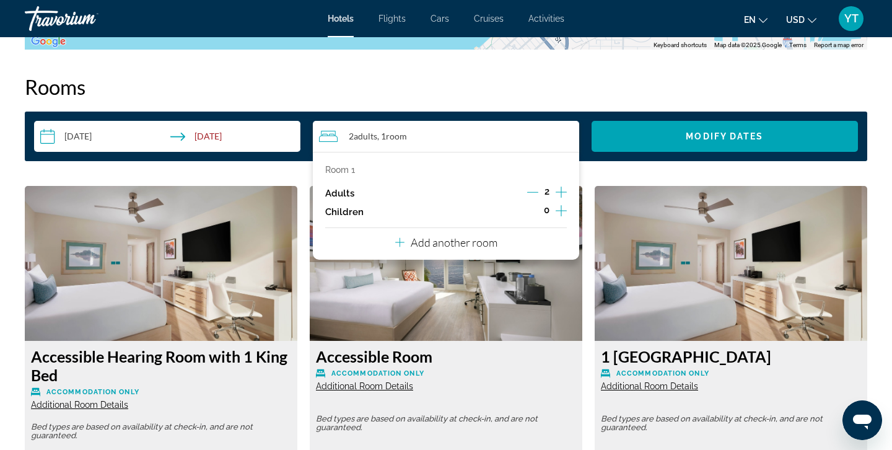
click at [561, 209] on icon "Increment children" at bounding box center [561, 210] width 11 height 15
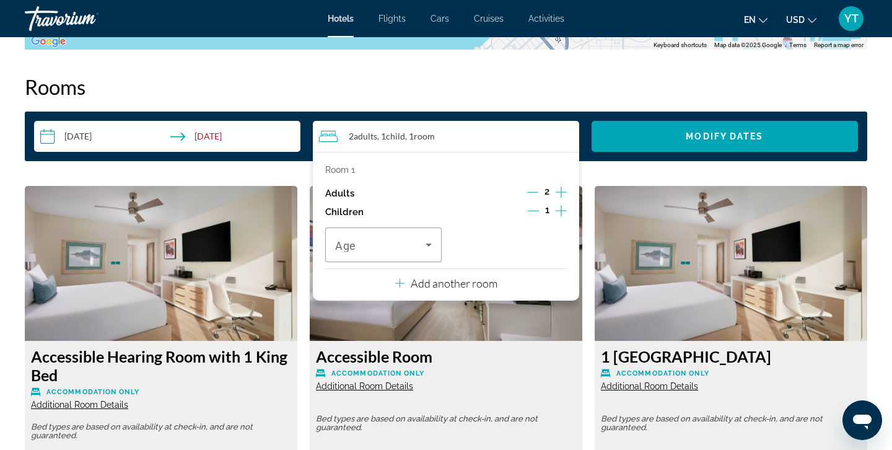
click at [561, 209] on icon "Increment children" at bounding box center [561, 210] width 11 height 15
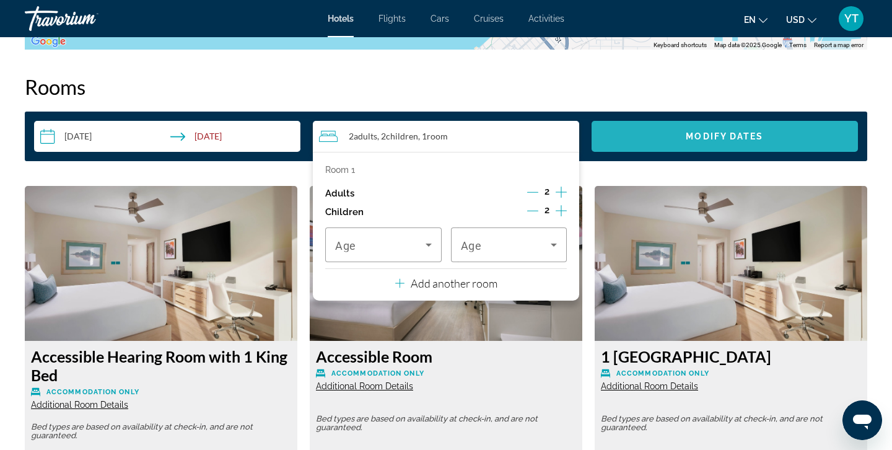
click at [675, 133] on span "Search widget" at bounding box center [724, 136] width 266 height 30
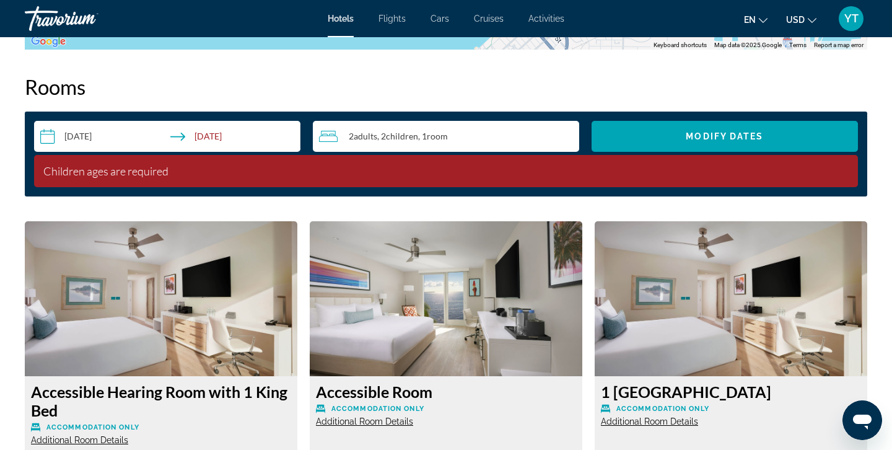
click at [437, 138] on span "Room" at bounding box center [437, 136] width 21 height 11
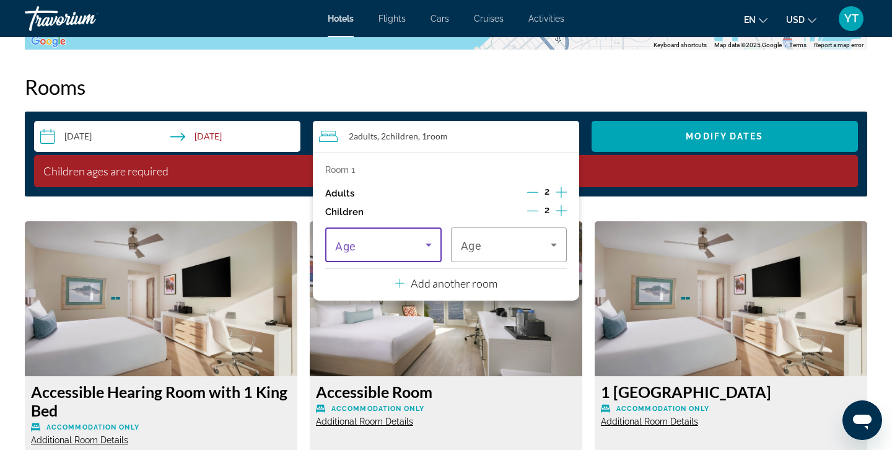
click at [432, 242] on icon "Travelers: 2 adults, 2 children" at bounding box center [428, 244] width 15 height 15
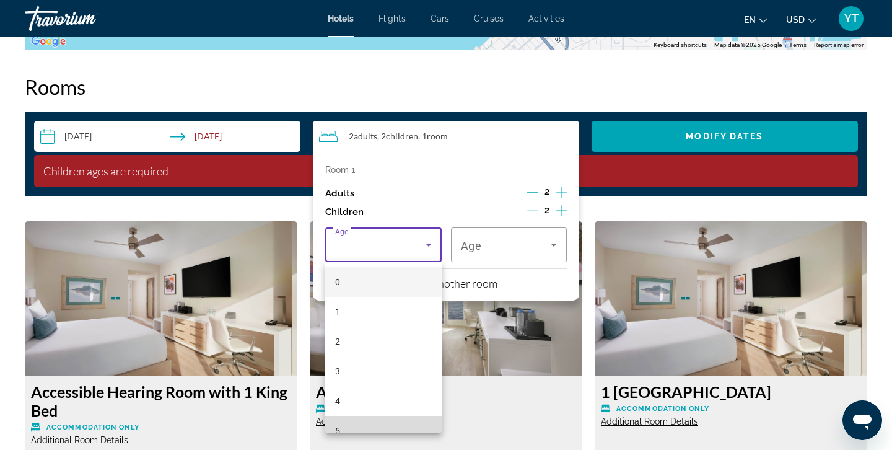
click at [344, 427] on mat-option "5" at bounding box center [383, 431] width 116 height 30
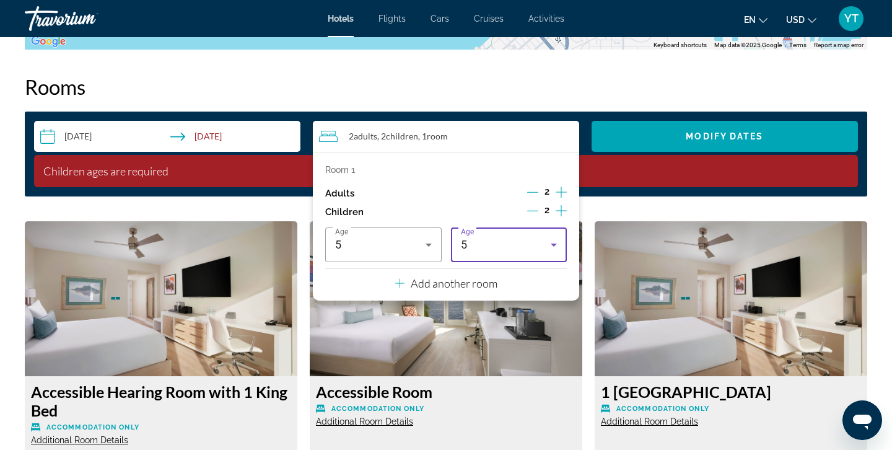
click at [556, 243] on icon "Travelers: 2 adults, 2 children" at bounding box center [553, 244] width 15 height 15
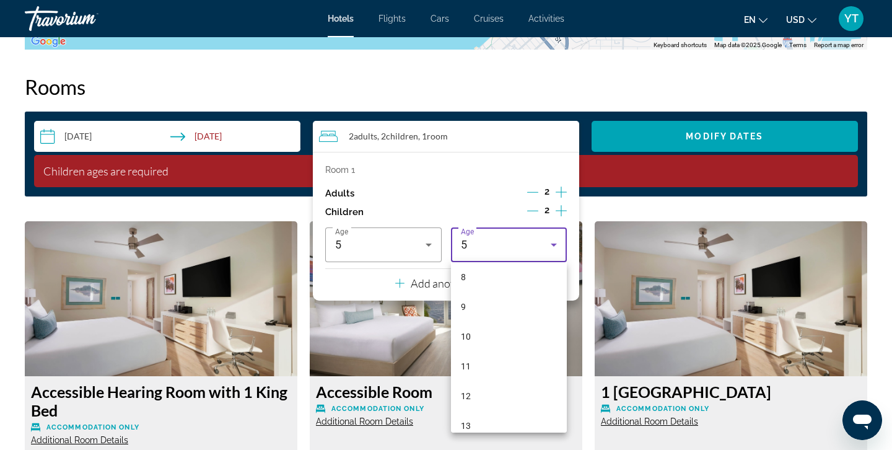
scroll to position [246, 0]
click at [471, 304] on mat-option "9" at bounding box center [509, 304] width 116 height 30
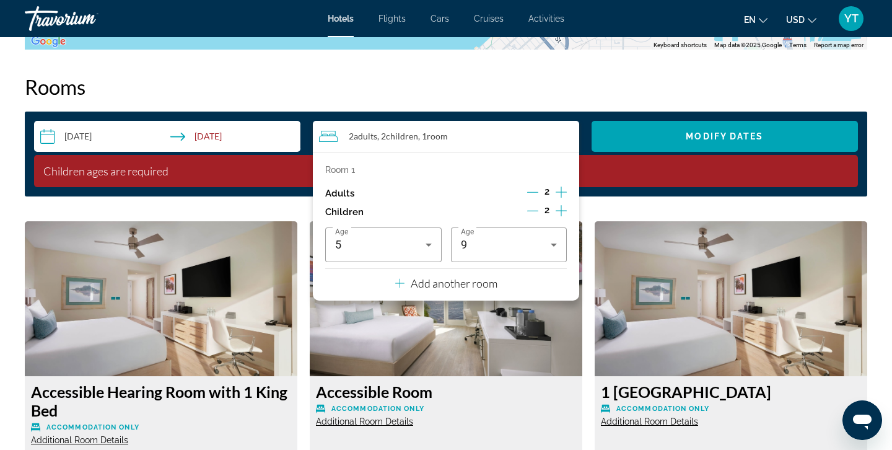
click at [465, 319] on img "Main content" at bounding box center [446, 298] width 272 height 155
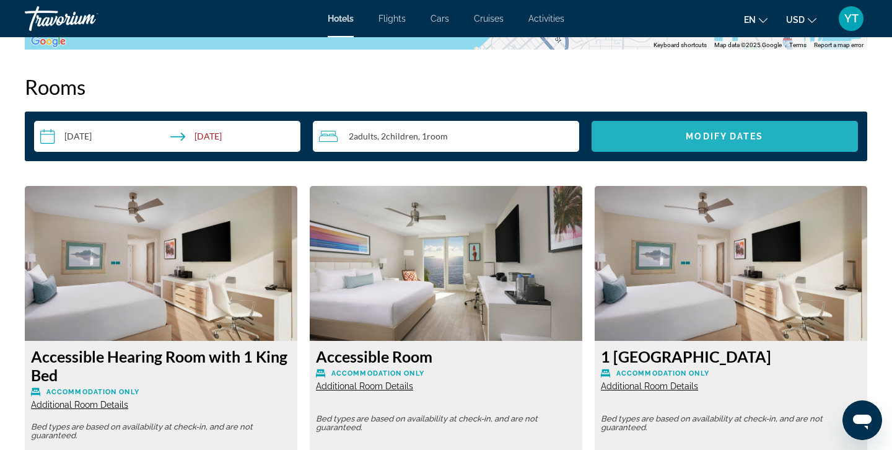
click at [698, 128] on span "Search widget" at bounding box center [724, 136] width 266 height 30
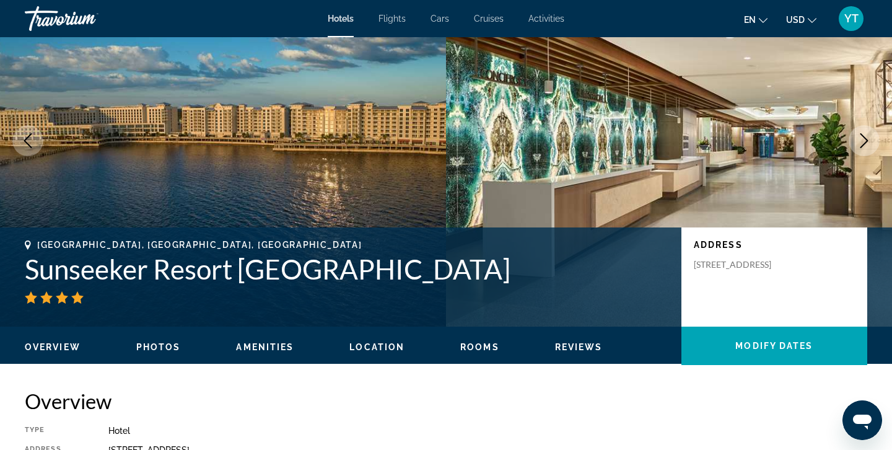
scroll to position [78, 0]
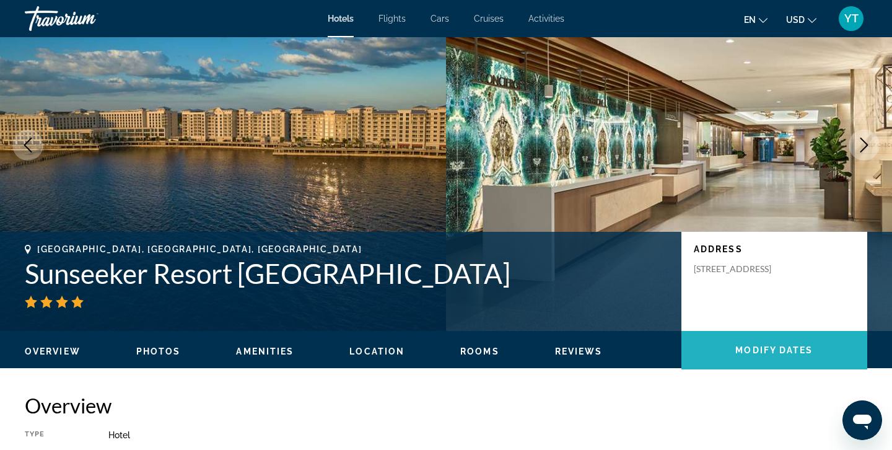
click at [749, 345] on span "Modify Dates" at bounding box center [773, 350] width 77 height 10
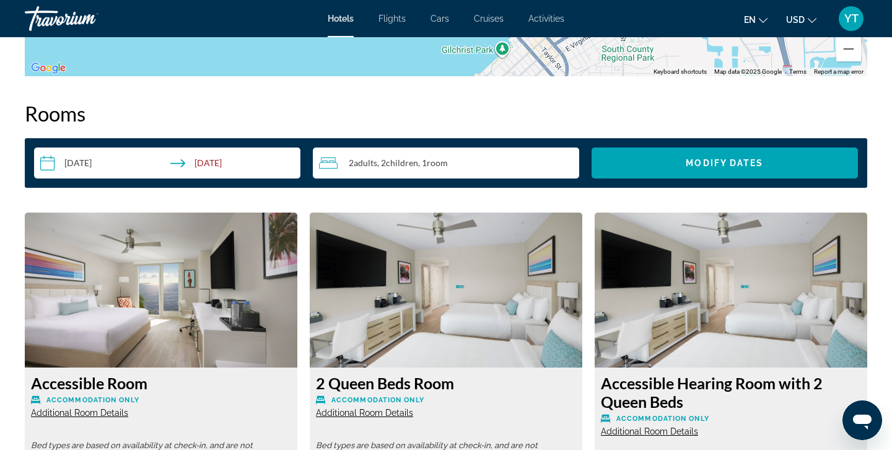
scroll to position [1567, 0]
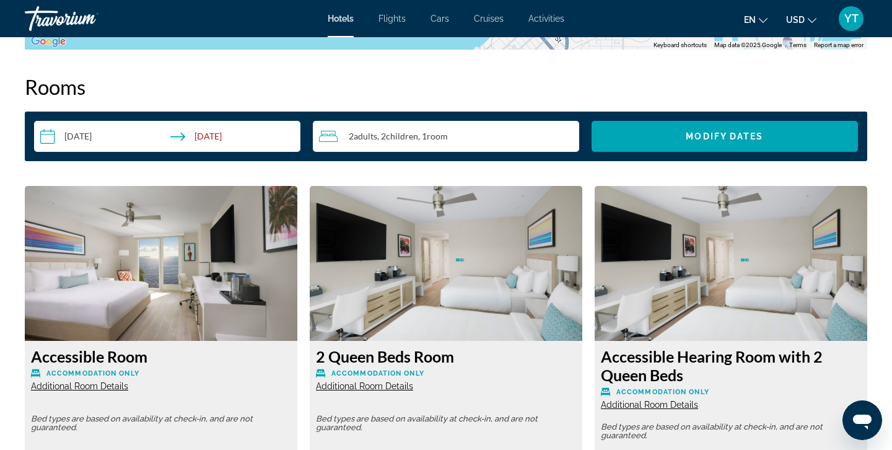
click at [50, 137] on input "**********" at bounding box center [169, 138] width 271 height 35
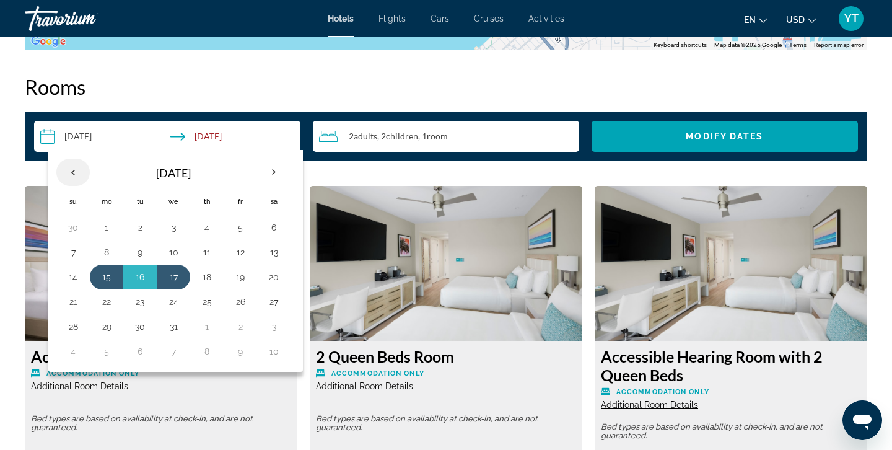
click at [74, 170] on th "Previous month" at bounding box center [72, 172] width 33 height 27
click at [110, 327] on button "27" at bounding box center [107, 326] width 20 height 17
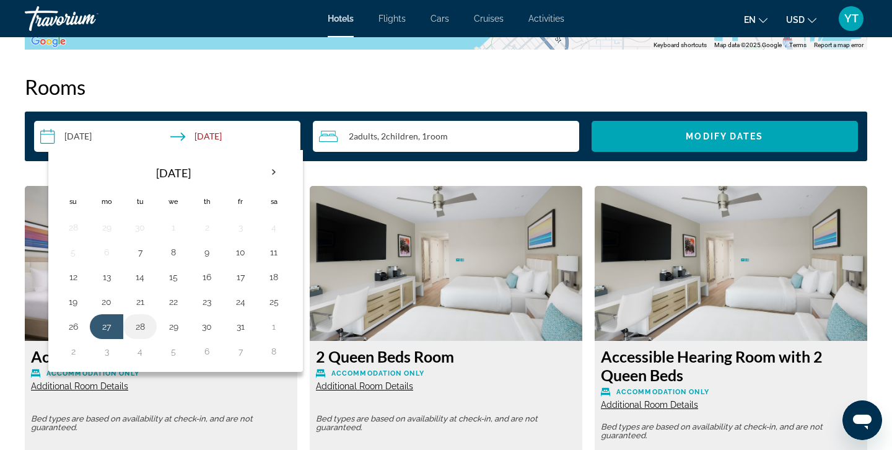
click at [143, 326] on button "28" at bounding box center [140, 326] width 20 height 17
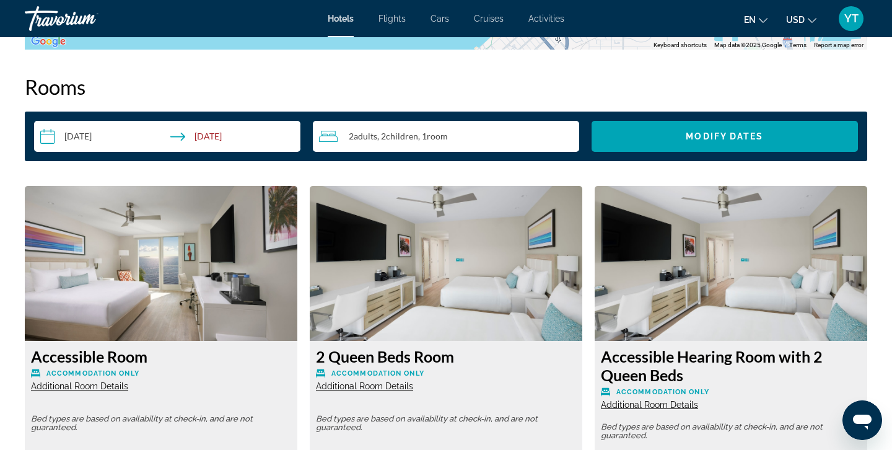
click at [115, 133] on input "**********" at bounding box center [169, 138] width 271 height 35
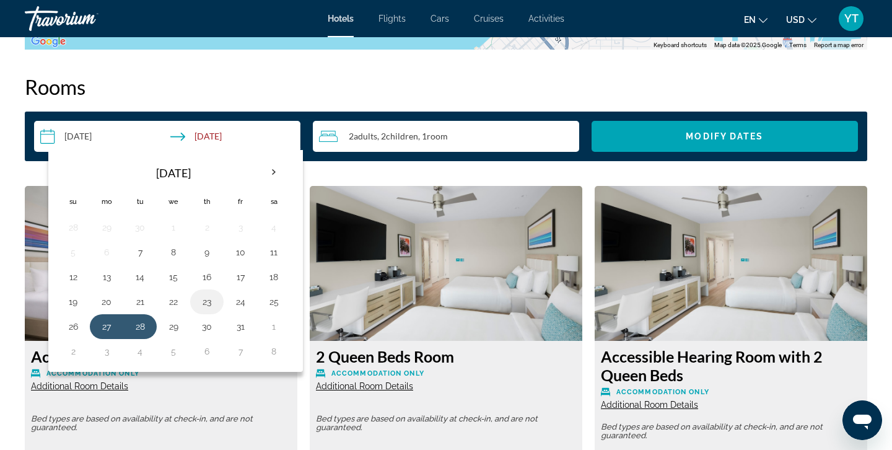
click at [209, 302] on button "23" at bounding box center [207, 301] width 20 height 17
click at [274, 300] on button "25" at bounding box center [274, 301] width 20 height 17
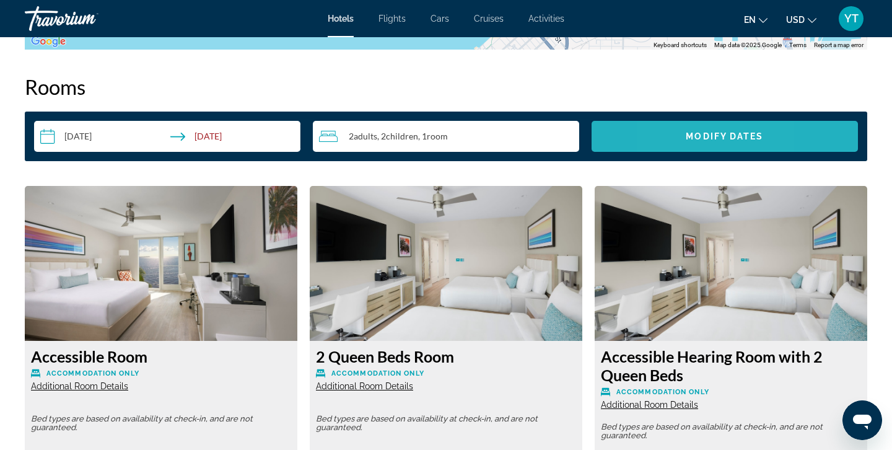
click at [669, 130] on span "Search widget" at bounding box center [724, 136] width 266 height 30
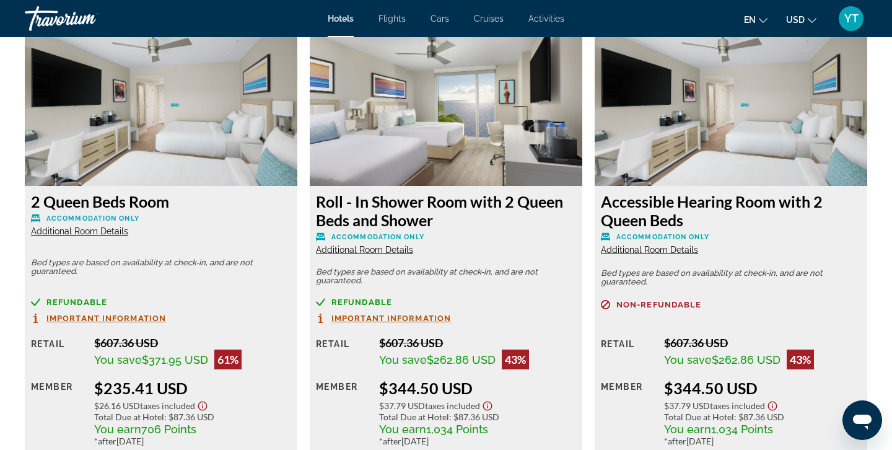
scroll to position [1738, 0]
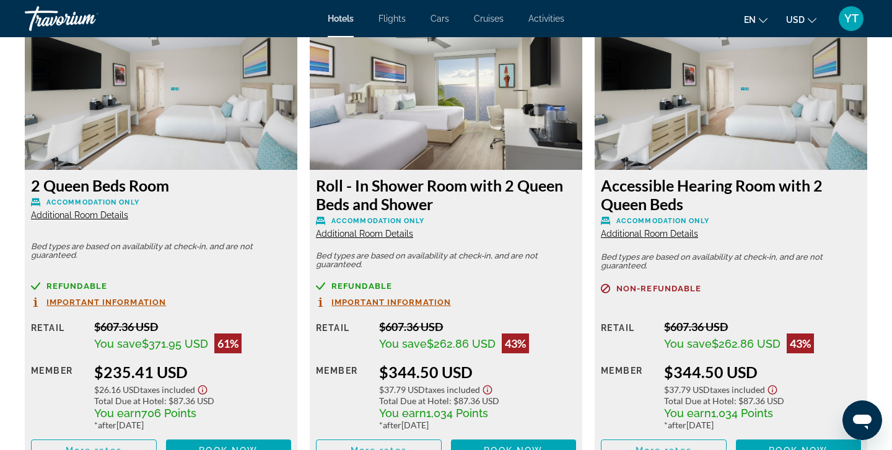
click at [85, 213] on span "Additional Room Details" at bounding box center [79, 215] width 97 height 10
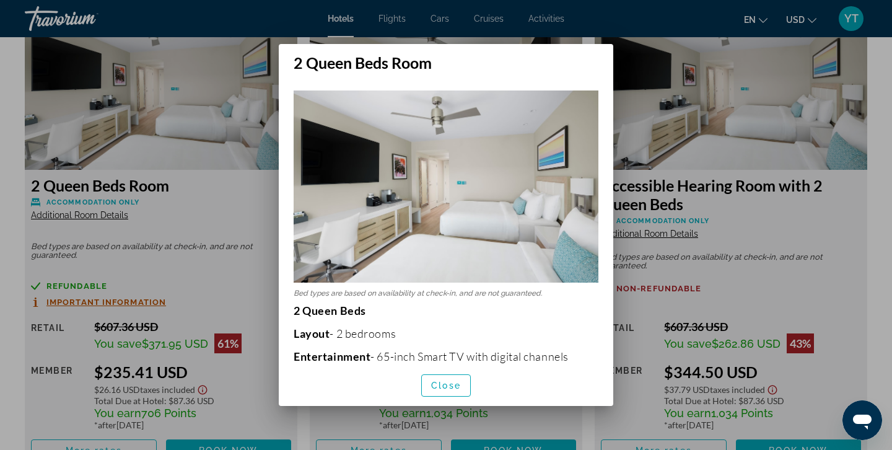
click at [184, 196] on div at bounding box center [446, 225] width 892 height 450
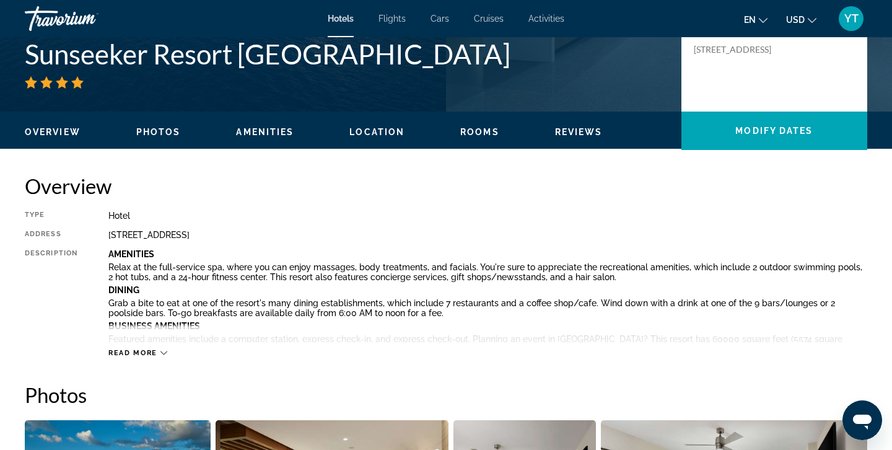
scroll to position [297, 0]
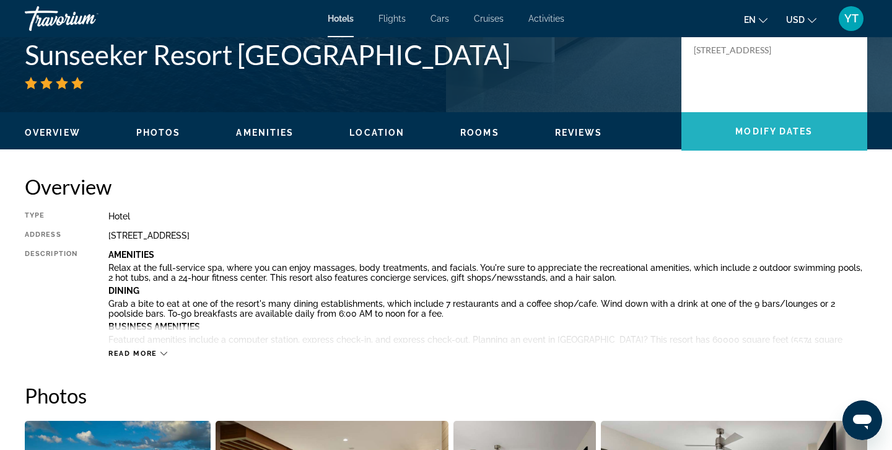
click at [750, 126] on span "Modify Dates" at bounding box center [773, 131] width 77 height 10
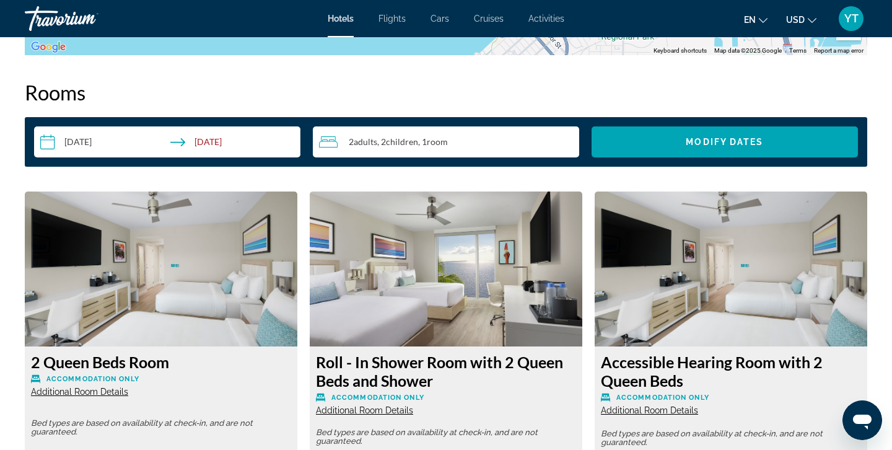
scroll to position [1567, 0]
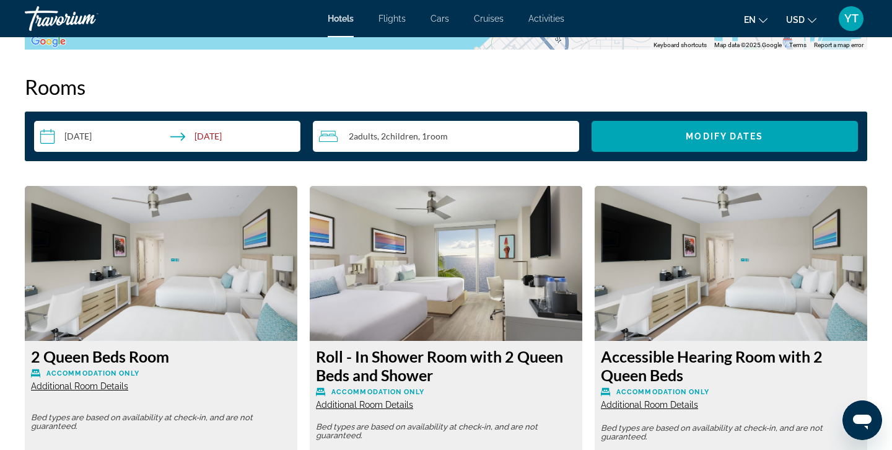
click at [337, 132] on icon "Travelers: 2 adults, 2 children" at bounding box center [328, 136] width 19 height 15
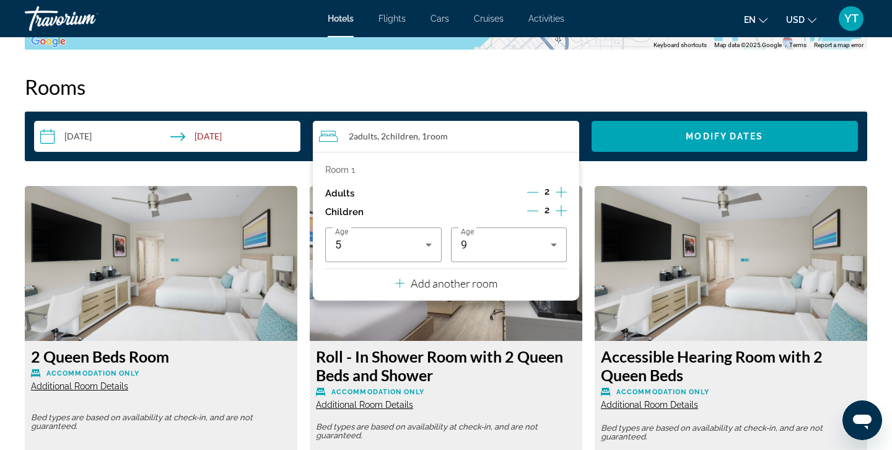
click at [531, 207] on icon "Decrement children" at bounding box center [532, 210] width 11 height 11
click at [531, 207] on icon "Decrement children" at bounding box center [533, 210] width 11 height 11
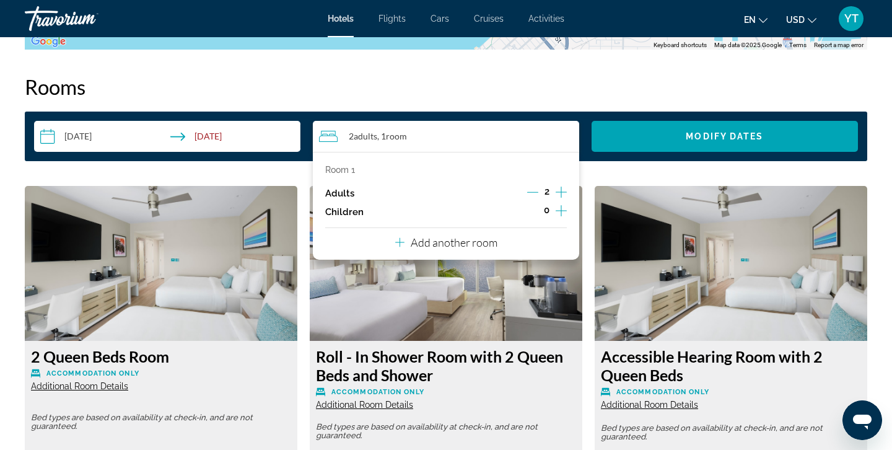
click at [558, 191] on icon "Increment adults" at bounding box center [561, 192] width 11 height 15
click at [421, 290] on img "Main content" at bounding box center [446, 263] width 272 height 155
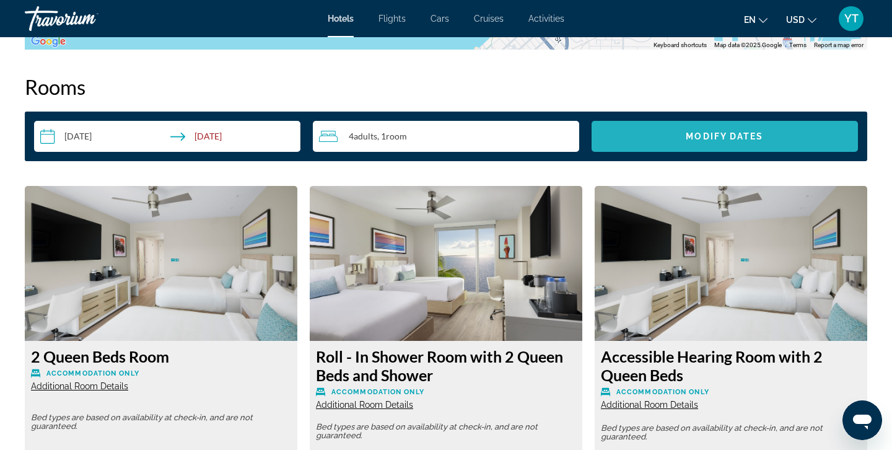
click at [716, 136] on span "Modify Dates" at bounding box center [724, 136] width 77 height 10
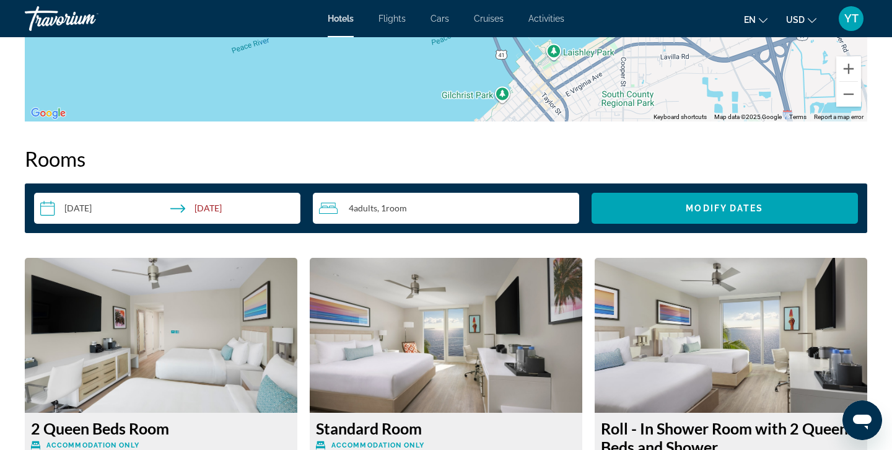
scroll to position [1491, 0]
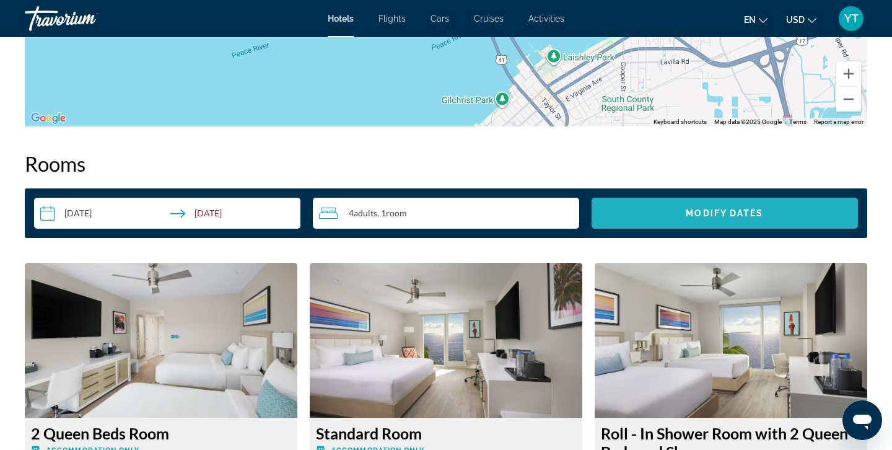
click at [682, 214] on span "Search widget" at bounding box center [724, 213] width 266 height 30
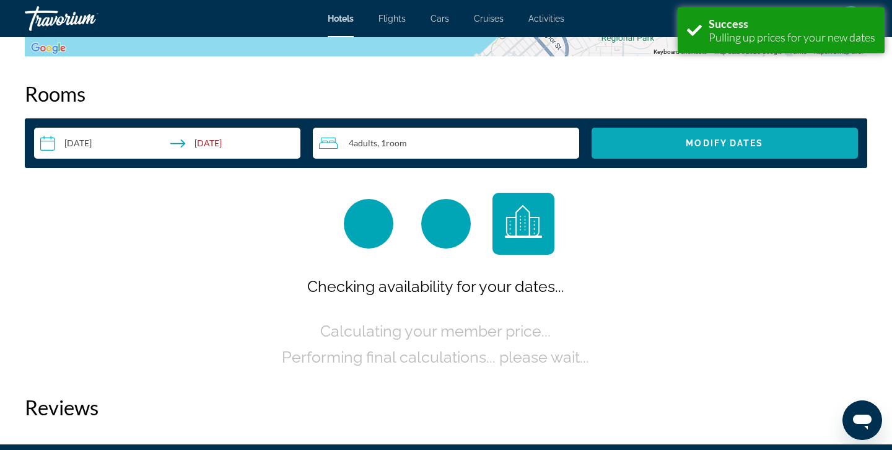
scroll to position [1567, 0]
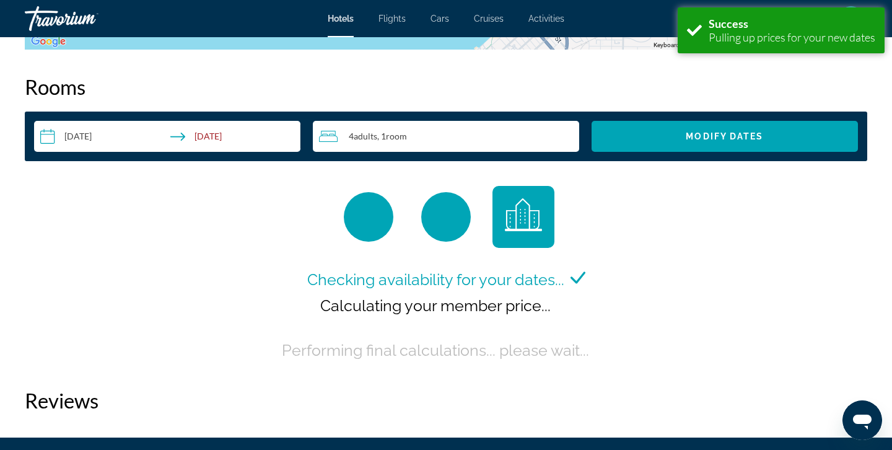
click at [198, 134] on input "**********" at bounding box center [169, 138] width 271 height 35
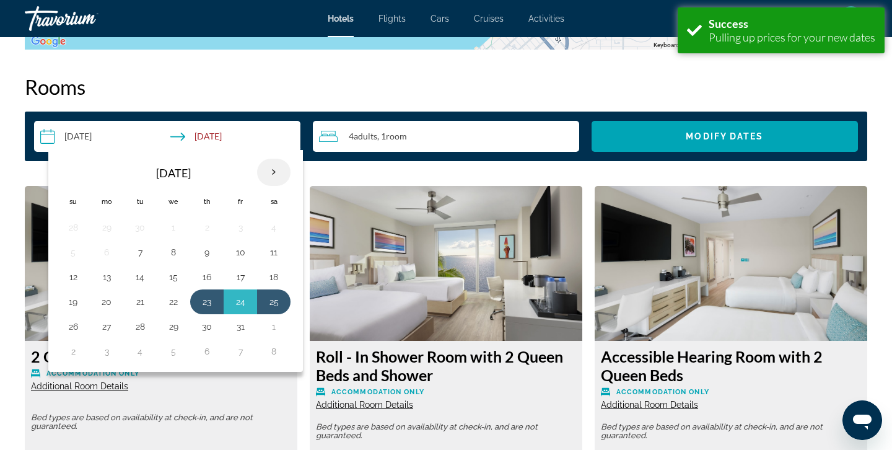
click at [273, 173] on th "Next month" at bounding box center [273, 172] width 33 height 27
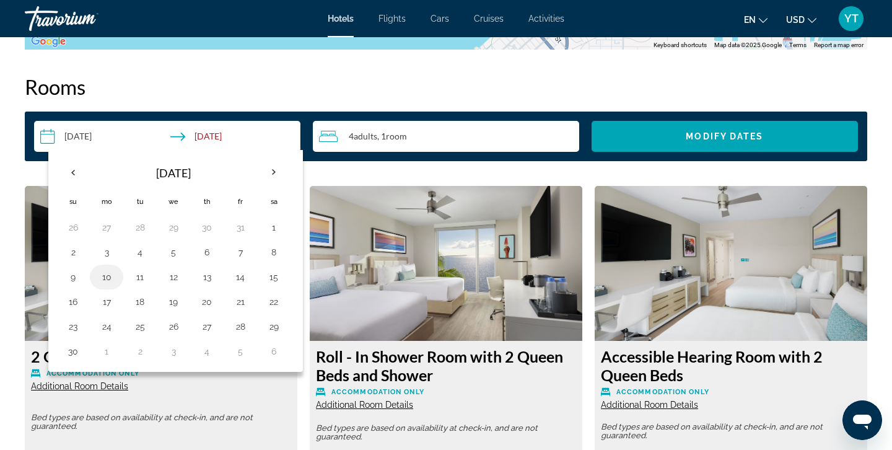
click at [108, 274] on button "10" at bounding box center [107, 276] width 20 height 17
click at [178, 272] on button "12" at bounding box center [173, 276] width 20 height 17
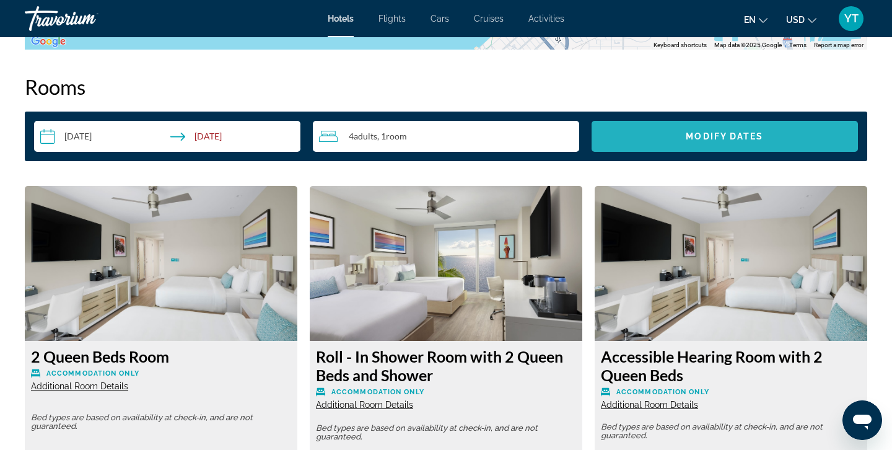
click at [693, 135] on span "Modify Dates" at bounding box center [724, 136] width 77 height 10
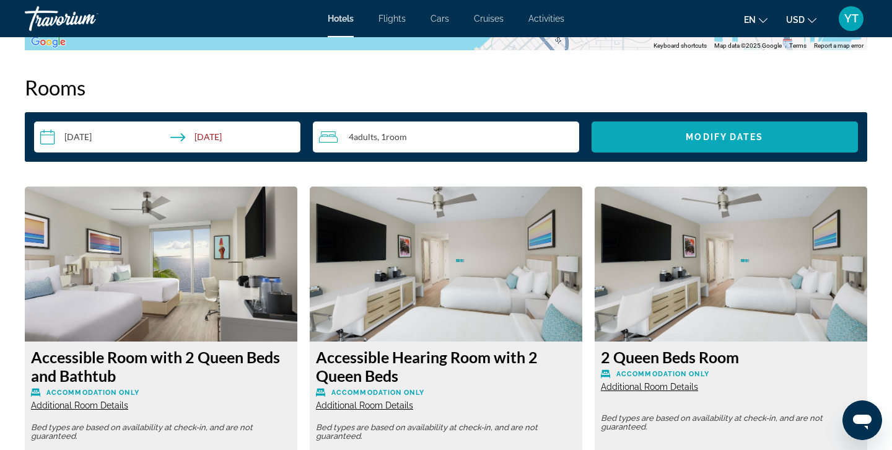
scroll to position [1566, 0]
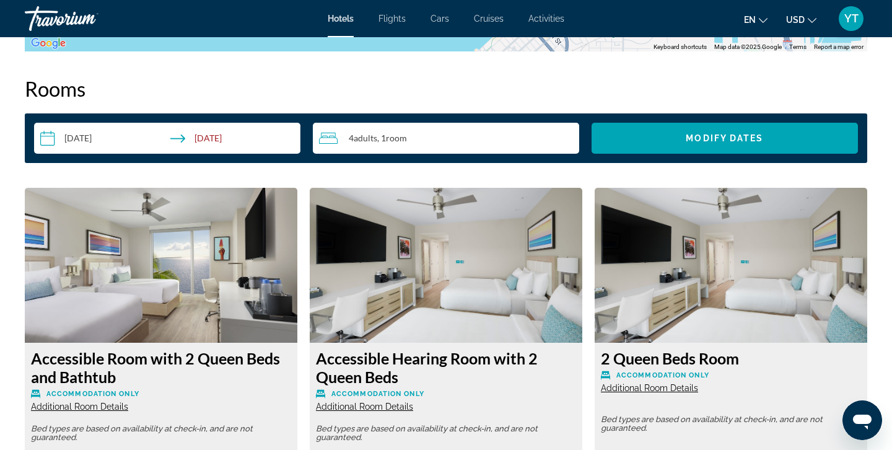
click at [82, 138] on input "**********" at bounding box center [169, 140] width 271 height 35
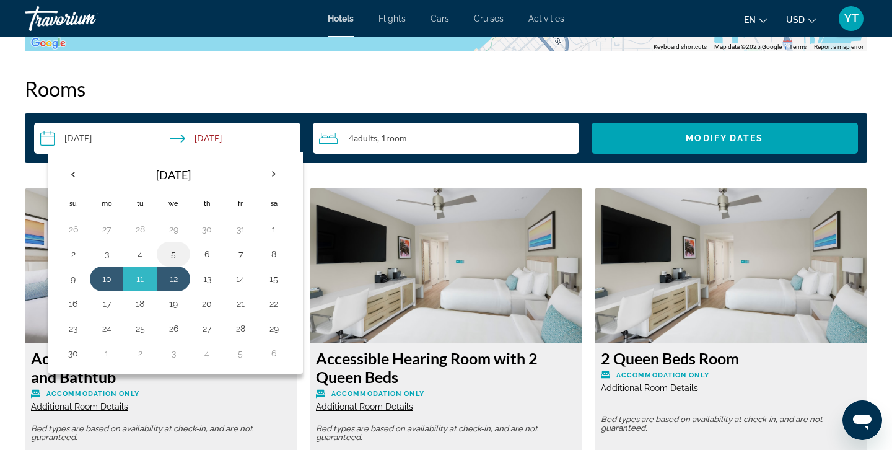
click at [177, 251] on button "5" at bounding box center [173, 253] width 20 height 17
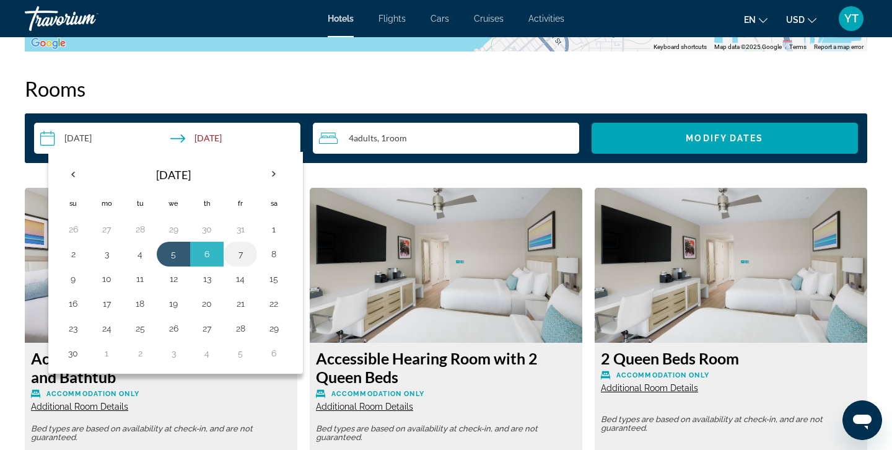
click at [242, 252] on button "7" at bounding box center [240, 253] width 20 height 17
type input "**********"
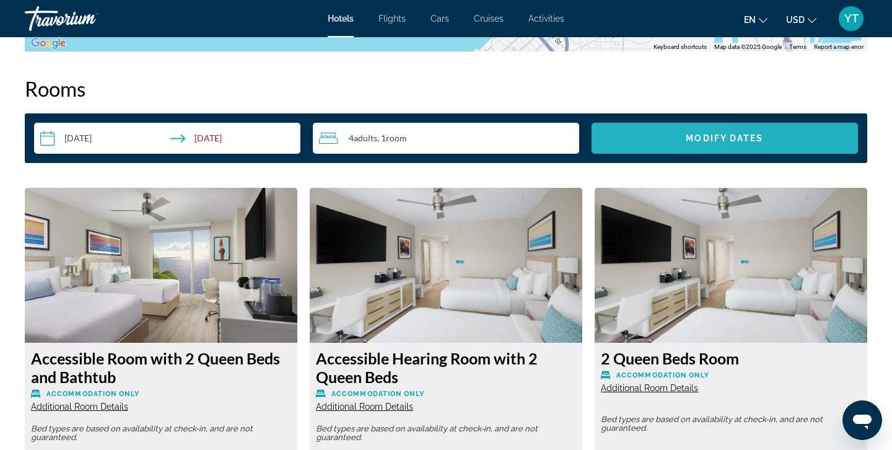
click at [638, 134] on span "Search widget" at bounding box center [724, 138] width 266 height 30
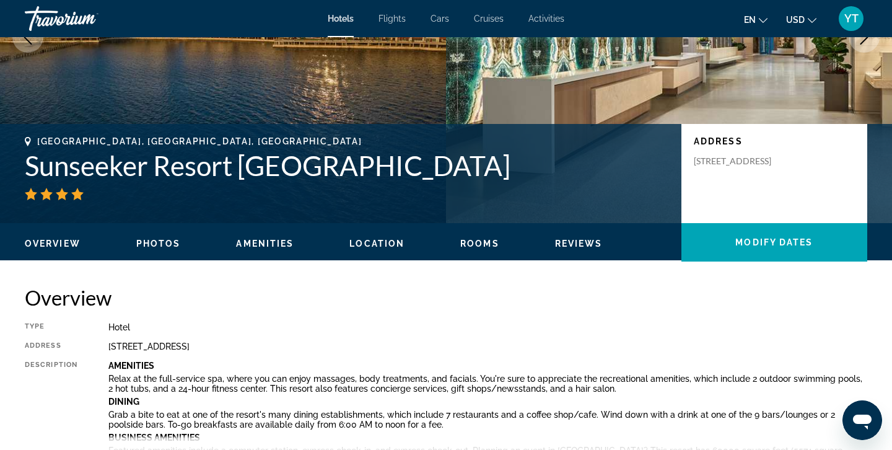
scroll to position [184, 0]
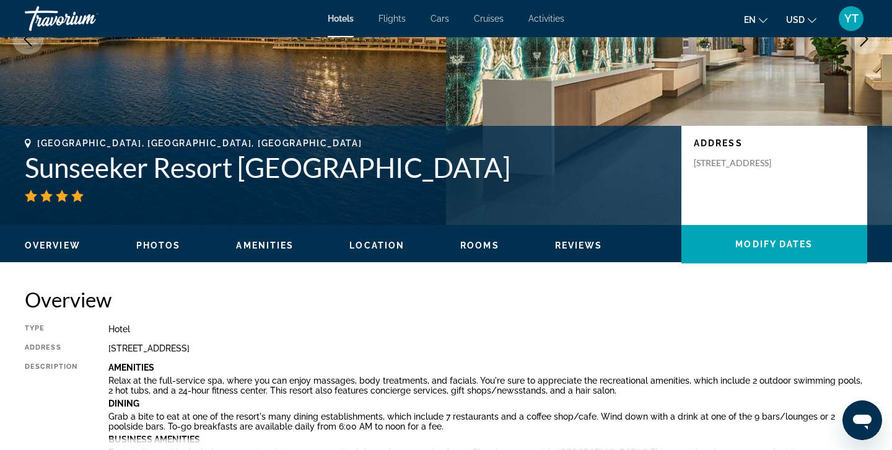
click at [271, 246] on span "Amenities" at bounding box center [265, 245] width 58 height 10
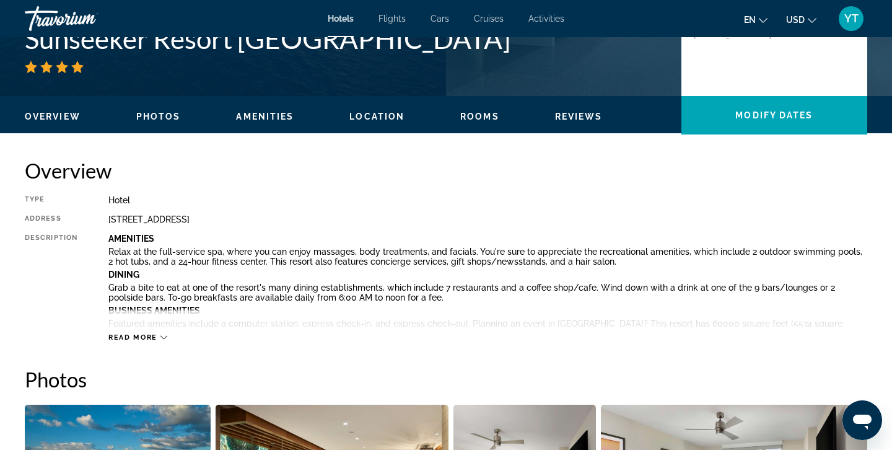
scroll to position [308, 0]
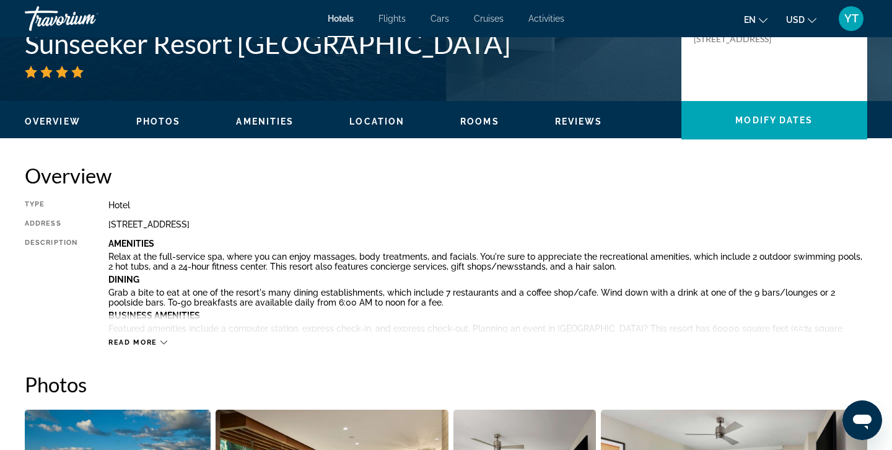
click at [149, 340] on span "Read more" at bounding box center [132, 342] width 49 height 8
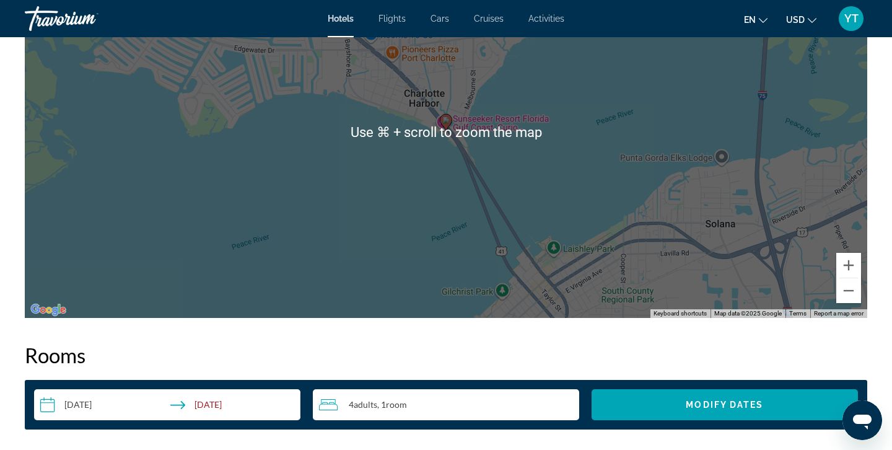
scroll to position [2026, 0]
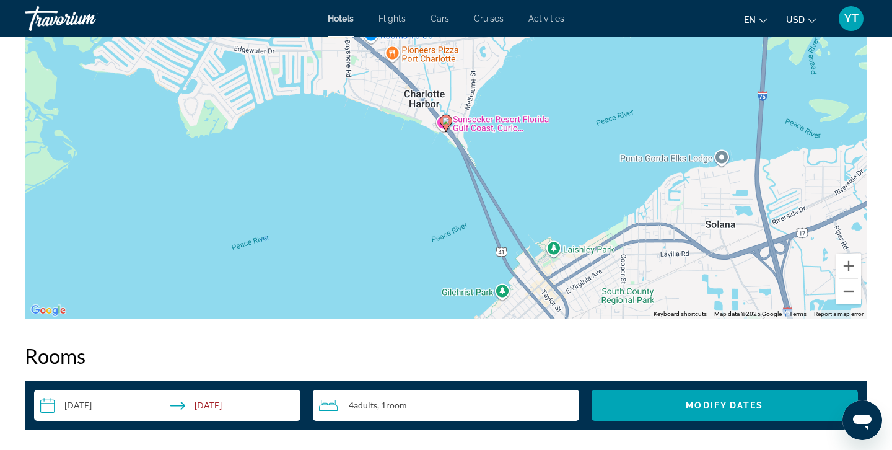
click at [50, 406] on input "**********" at bounding box center [169, 407] width 271 height 35
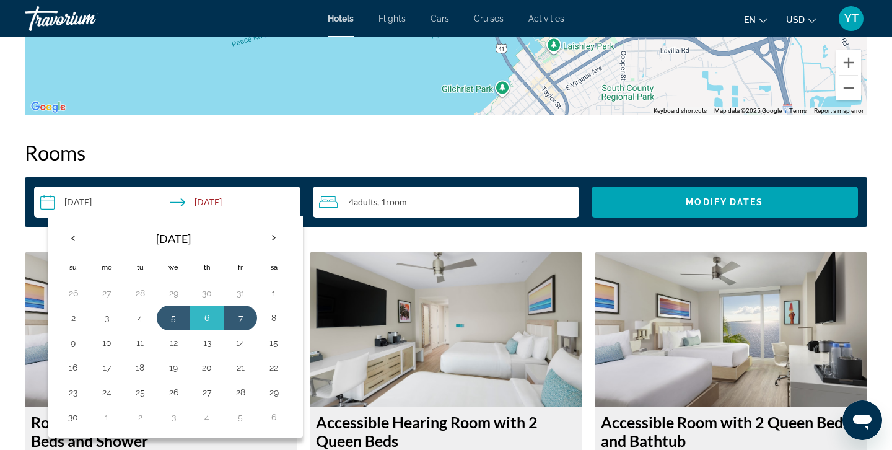
scroll to position [2238, 0]
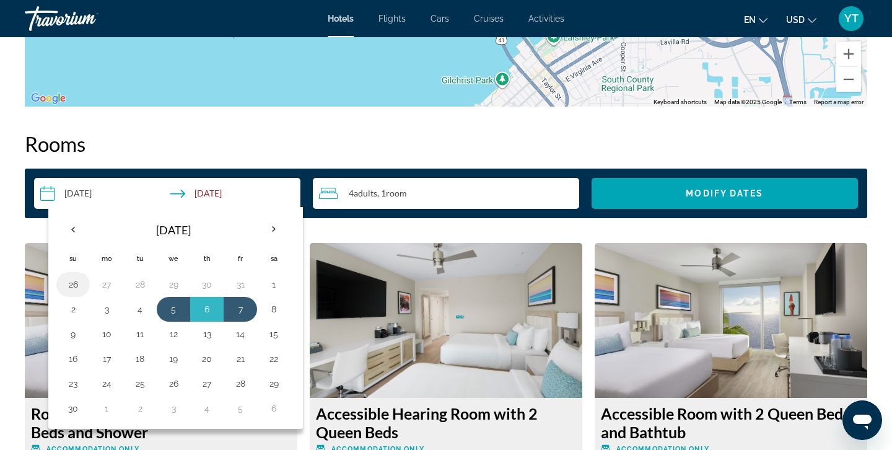
click at [77, 285] on button "26" at bounding box center [73, 284] width 20 height 17
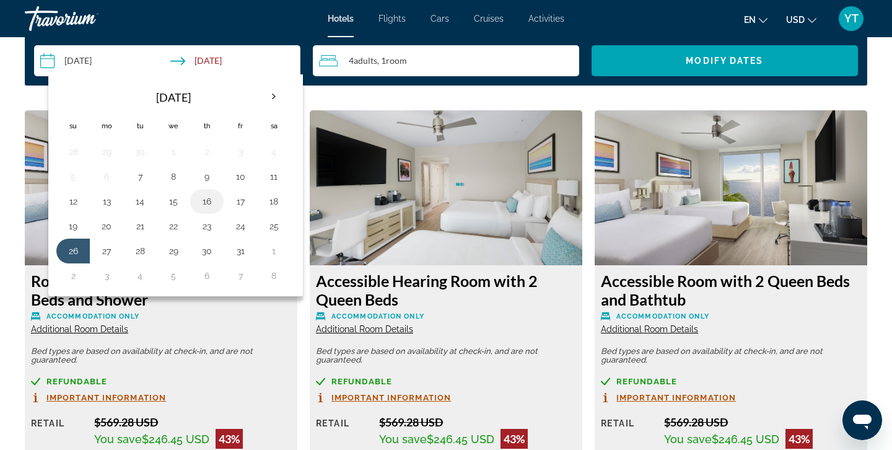
scroll to position [2449, 0]
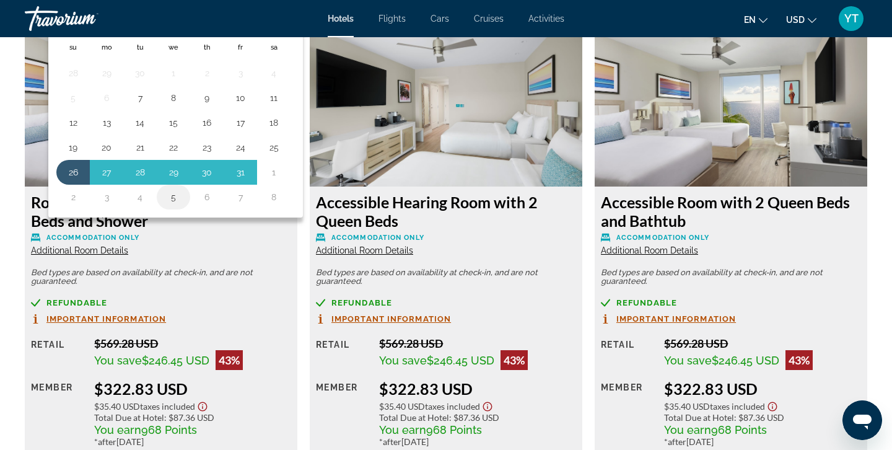
click at [181, 209] on td "5" at bounding box center [173, 197] width 33 height 25
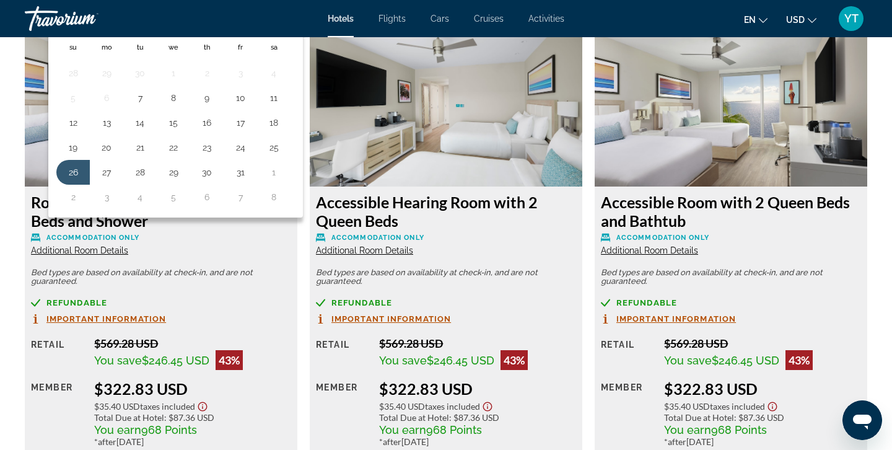
click at [295, 53] on div "Navigation placeholder Oct 2025 Su Mo Tu We Th Fr Sa 28 29 30 1 2 3 4 5 6 7 8 9…" at bounding box center [175, 107] width 245 height 212
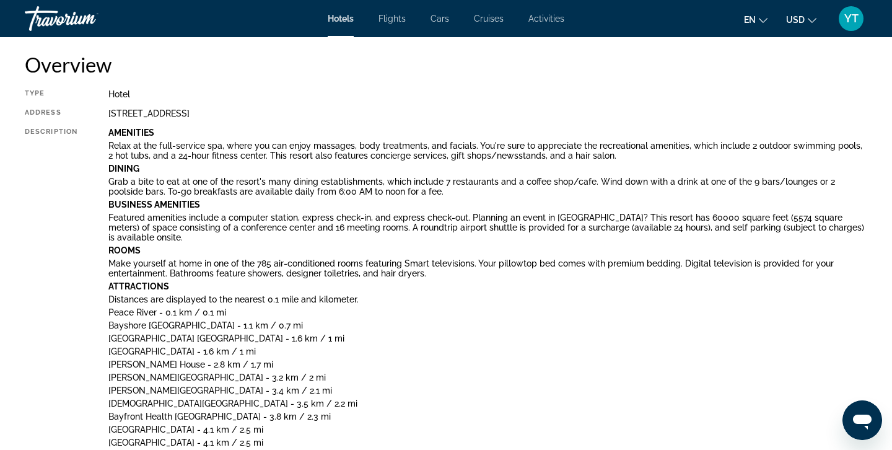
scroll to position [0, 0]
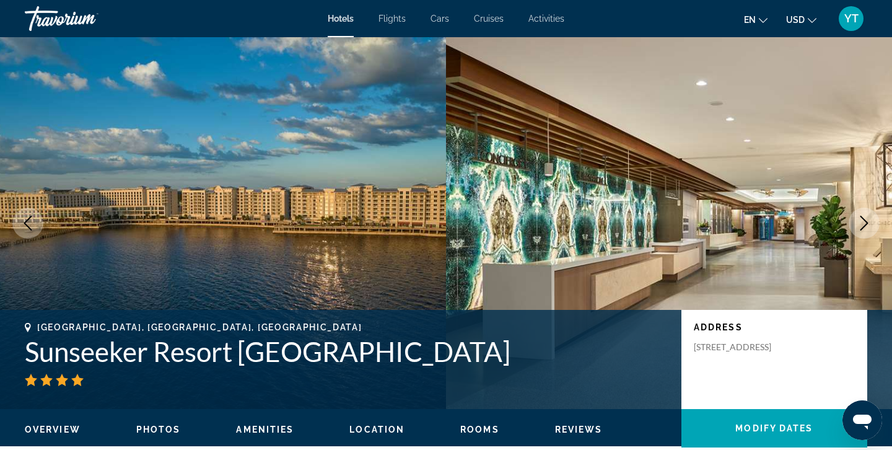
click at [351, 20] on span "Hotels" at bounding box center [341, 19] width 26 height 10
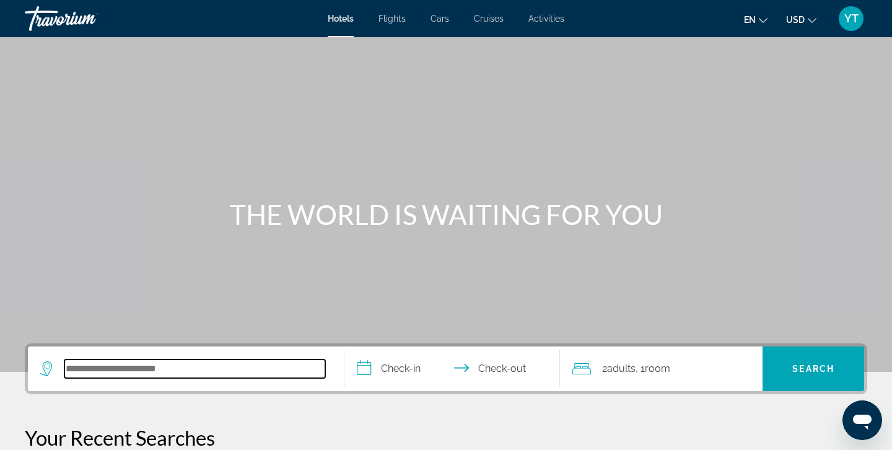
click at [142, 362] on input "Search hotel destination" at bounding box center [194, 368] width 261 height 19
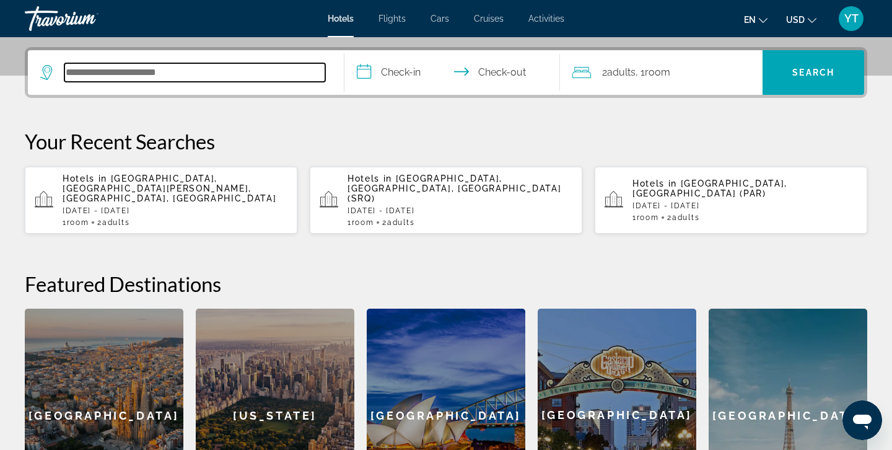
scroll to position [303, 0]
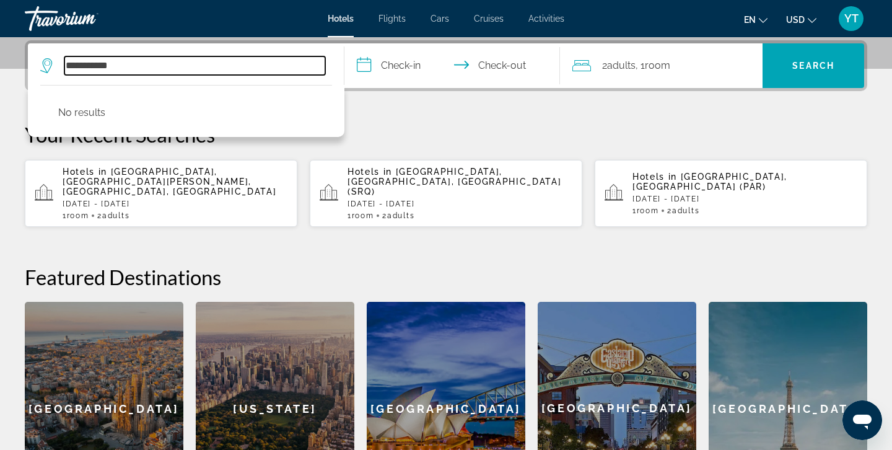
click at [159, 68] on input "**********" at bounding box center [194, 65] width 261 height 19
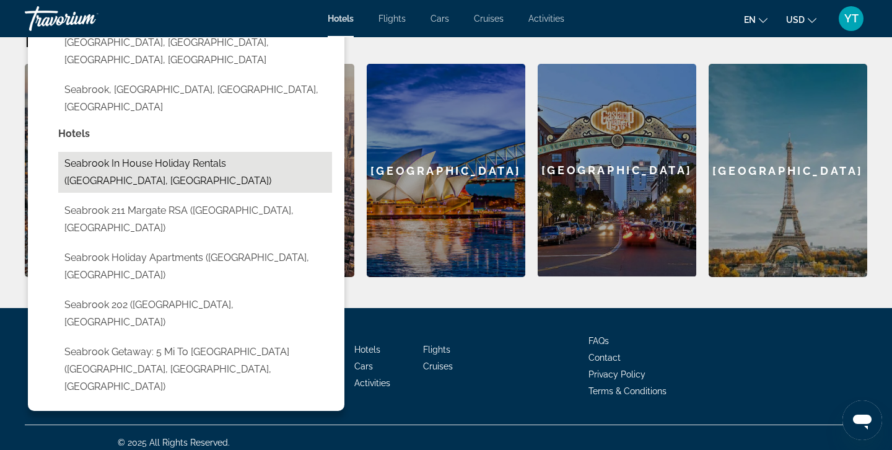
scroll to position [0, 0]
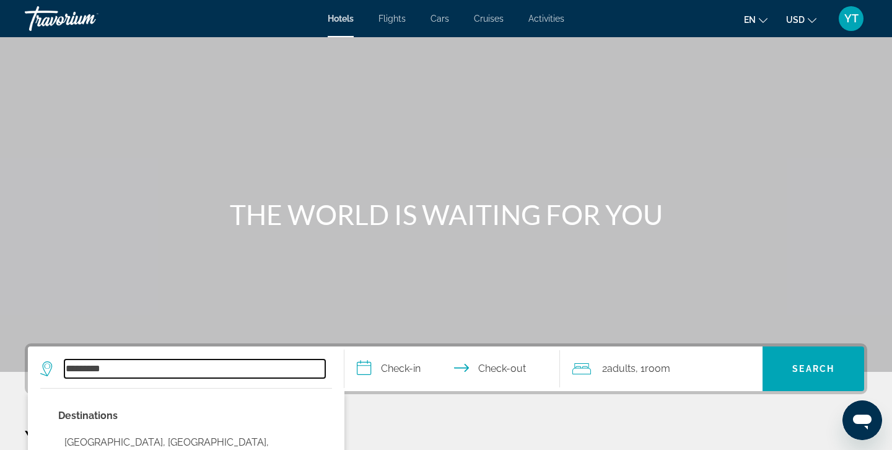
click at [126, 365] on input "********" at bounding box center [194, 368] width 261 height 19
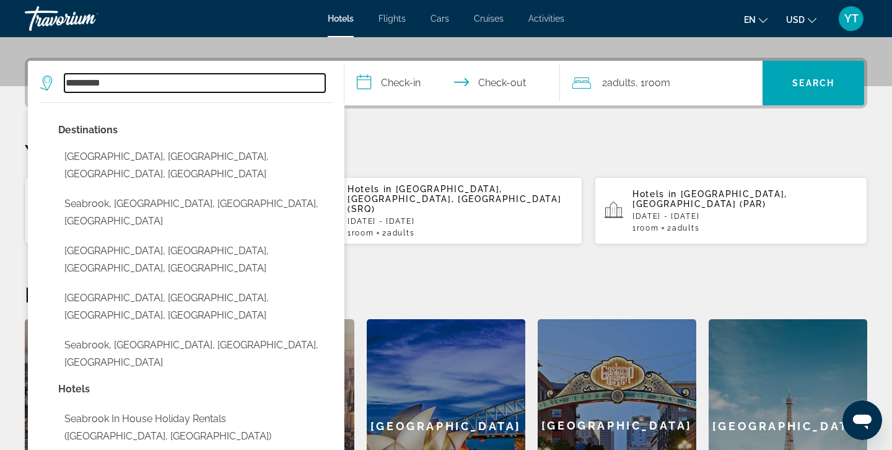
scroll to position [303, 0]
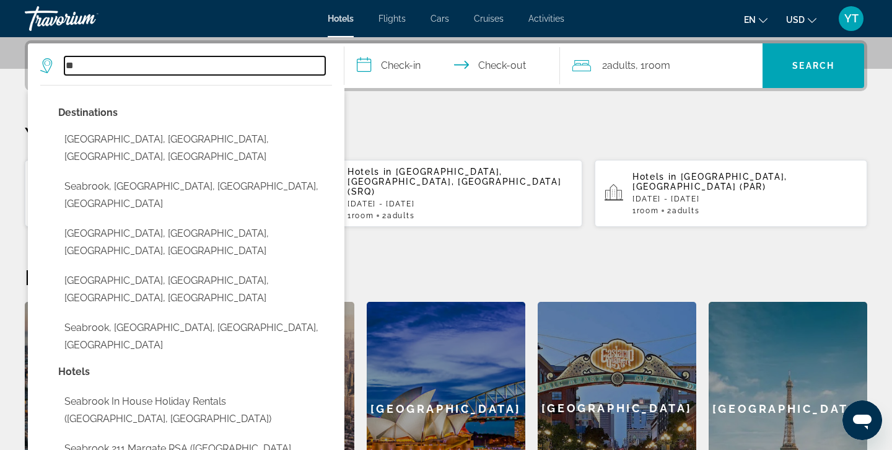
type input "*"
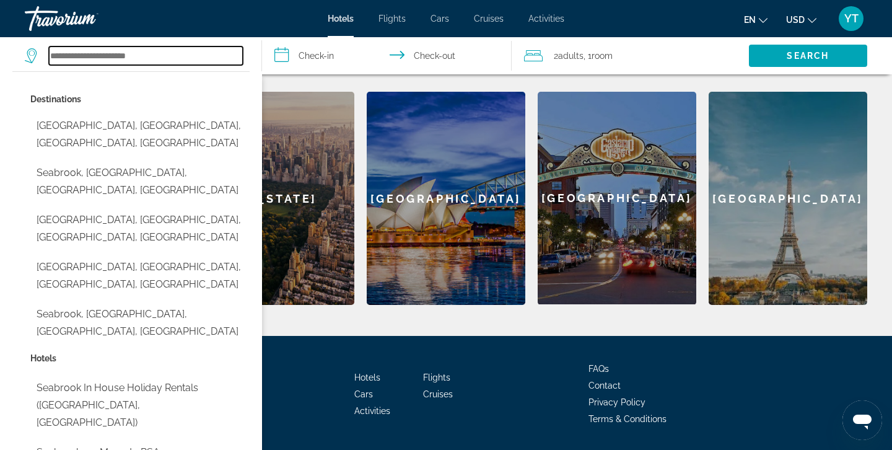
scroll to position [541, 0]
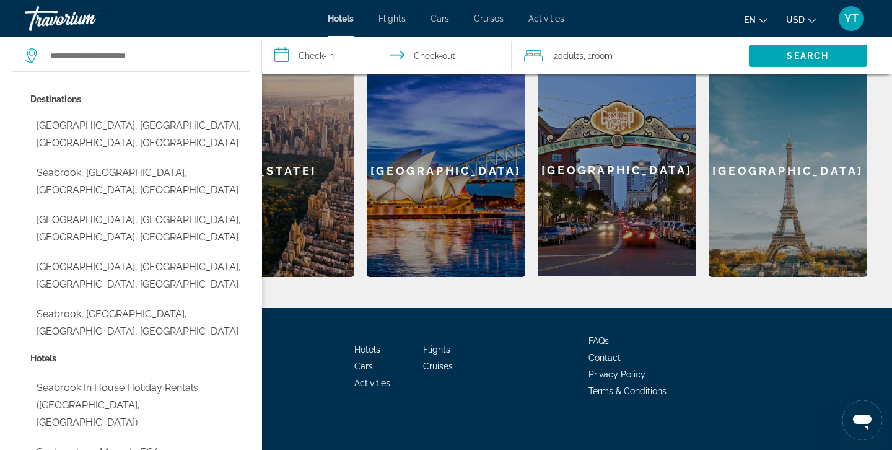
click at [599, 176] on div "[GEOGRAPHIC_DATA]" at bounding box center [617, 170] width 159 height 212
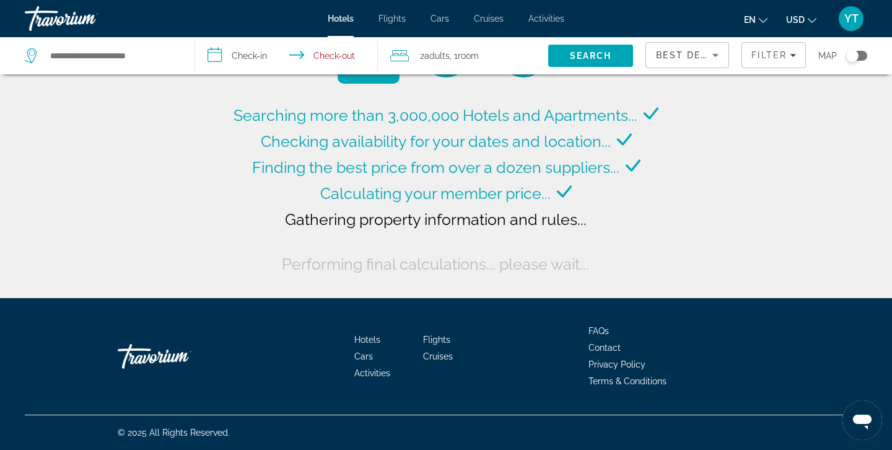
type input "**********"
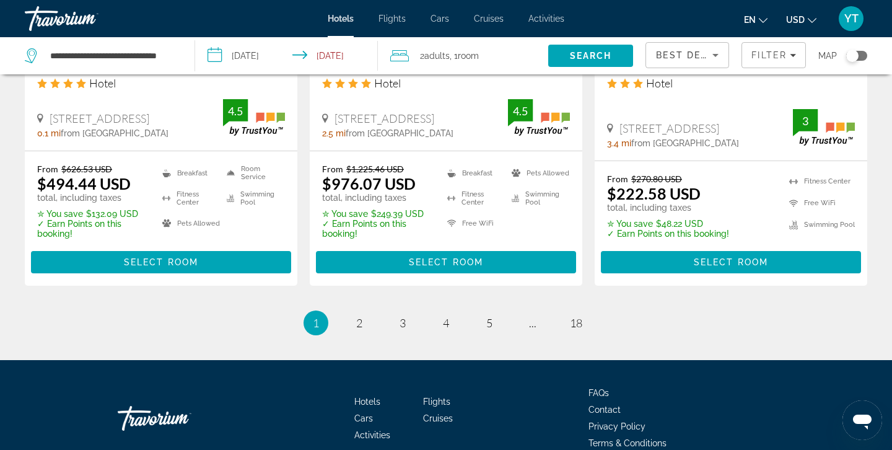
scroll to position [1798, 0]
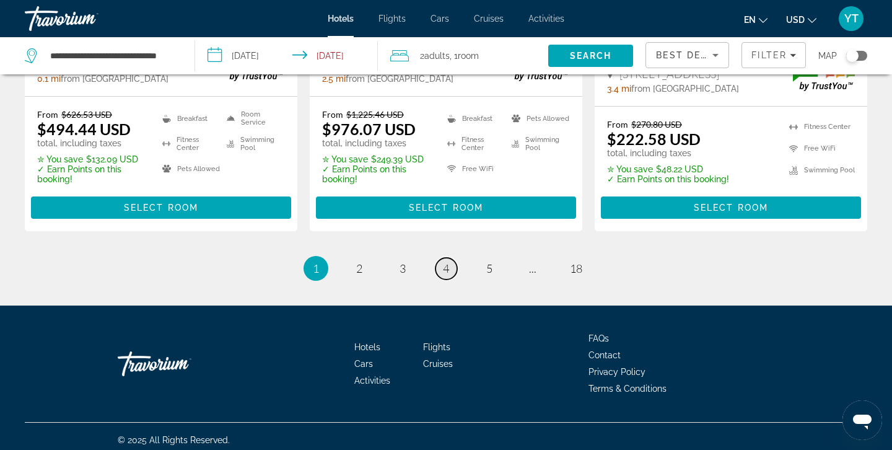
click at [448, 261] on span "4" at bounding box center [446, 268] width 6 height 14
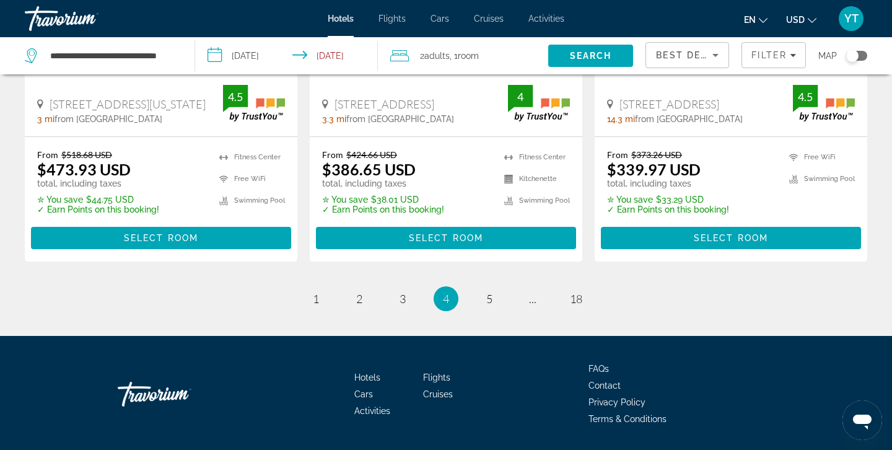
scroll to position [1792, 0]
